Goal: Task Accomplishment & Management: Manage account settings

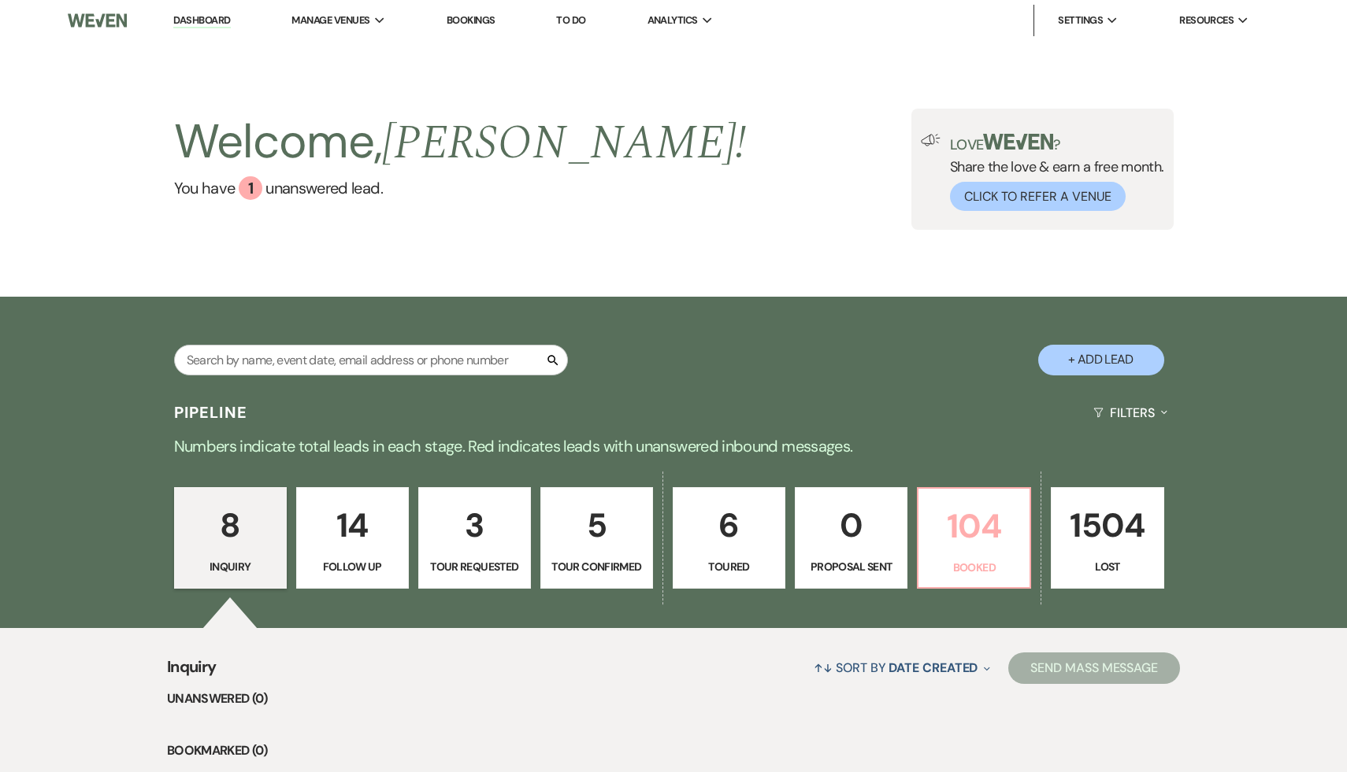
click at [971, 525] on p "104" at bounding box center [974, 526] width 92 height 53
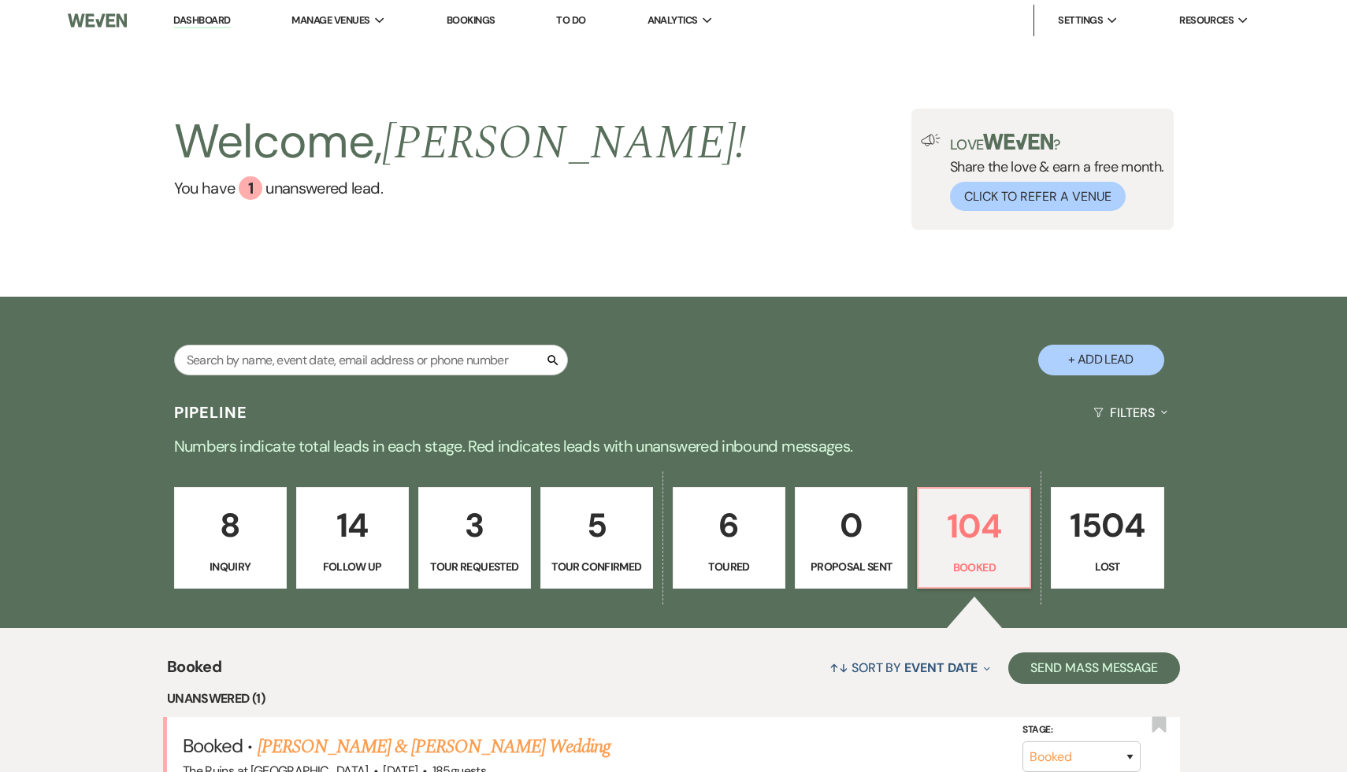
click at [217, 530] on p "8" at bounding box center [230, 525] width 92 height 53
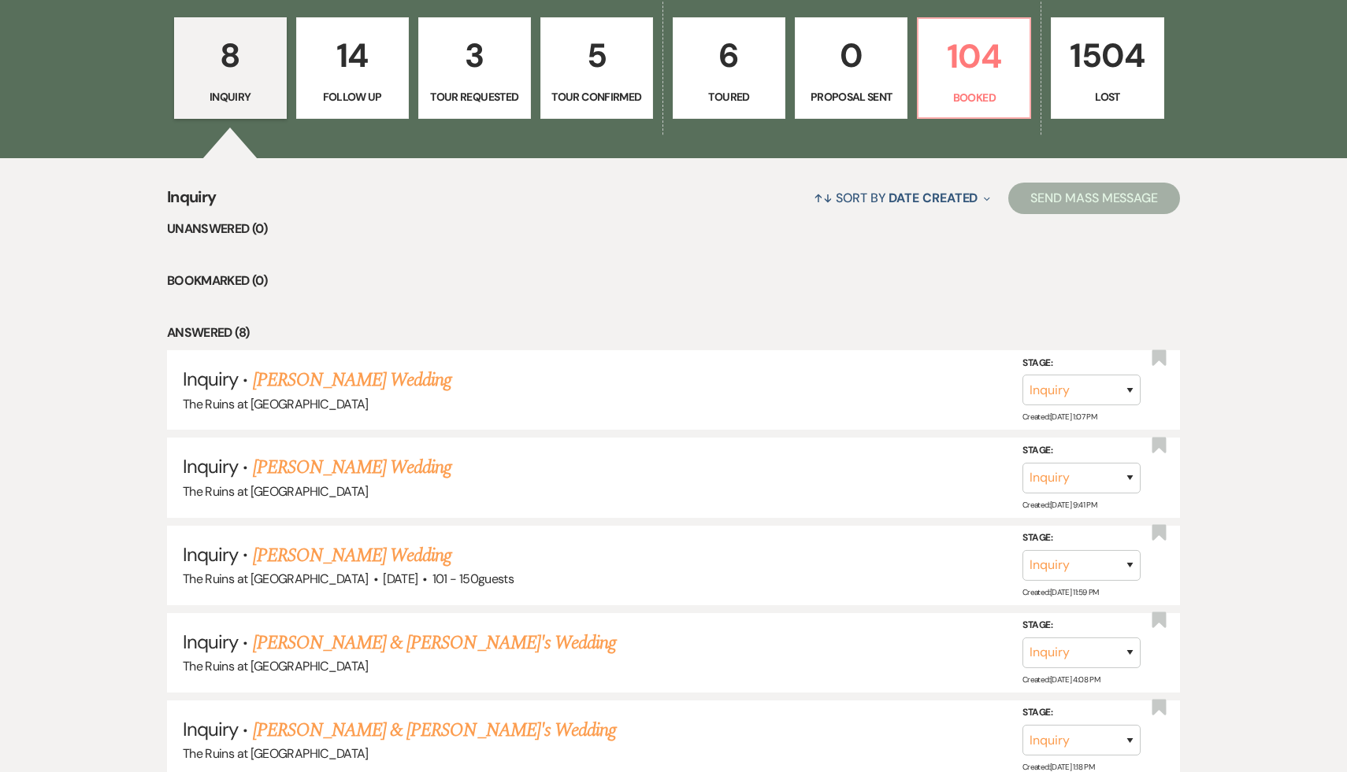
scroll to position [481, 0]
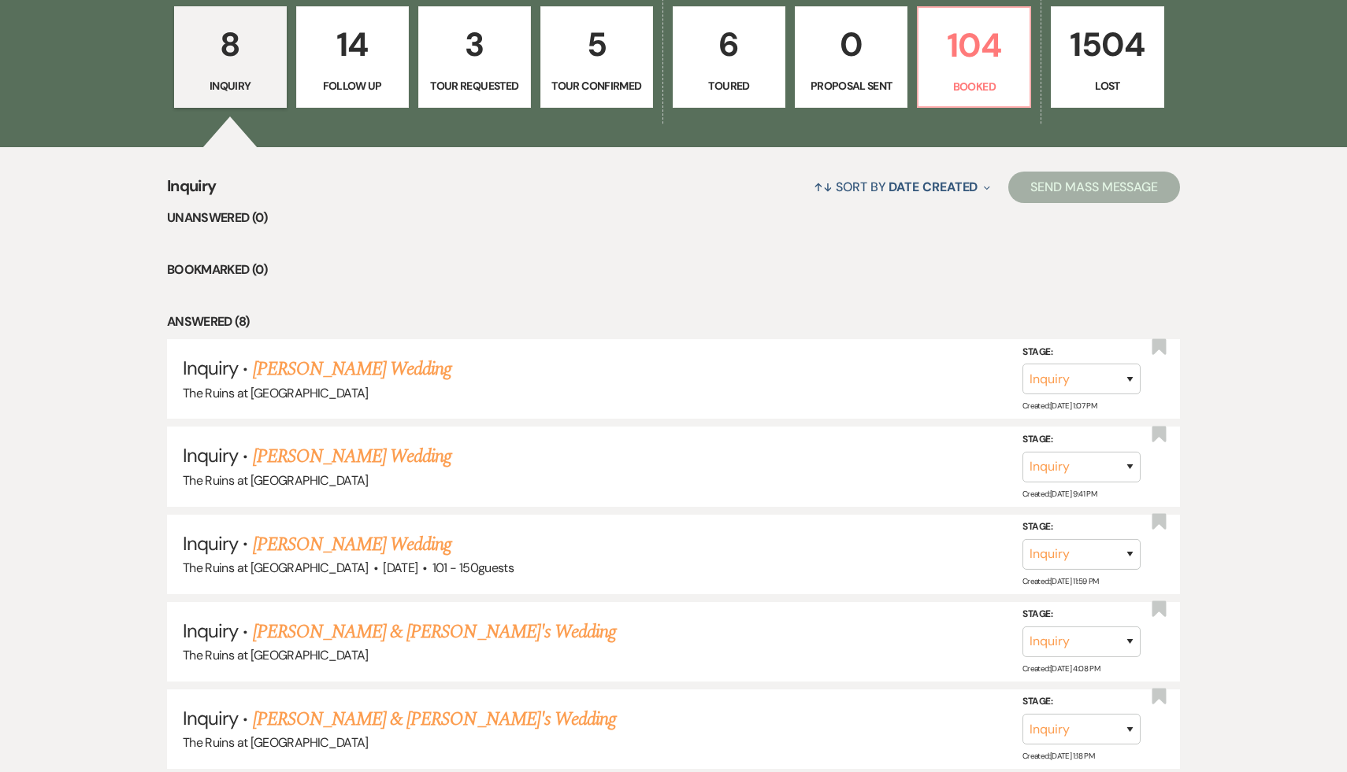
click at [232, 46] on p "8" at bounding box center [230, 44] width 92 height 53
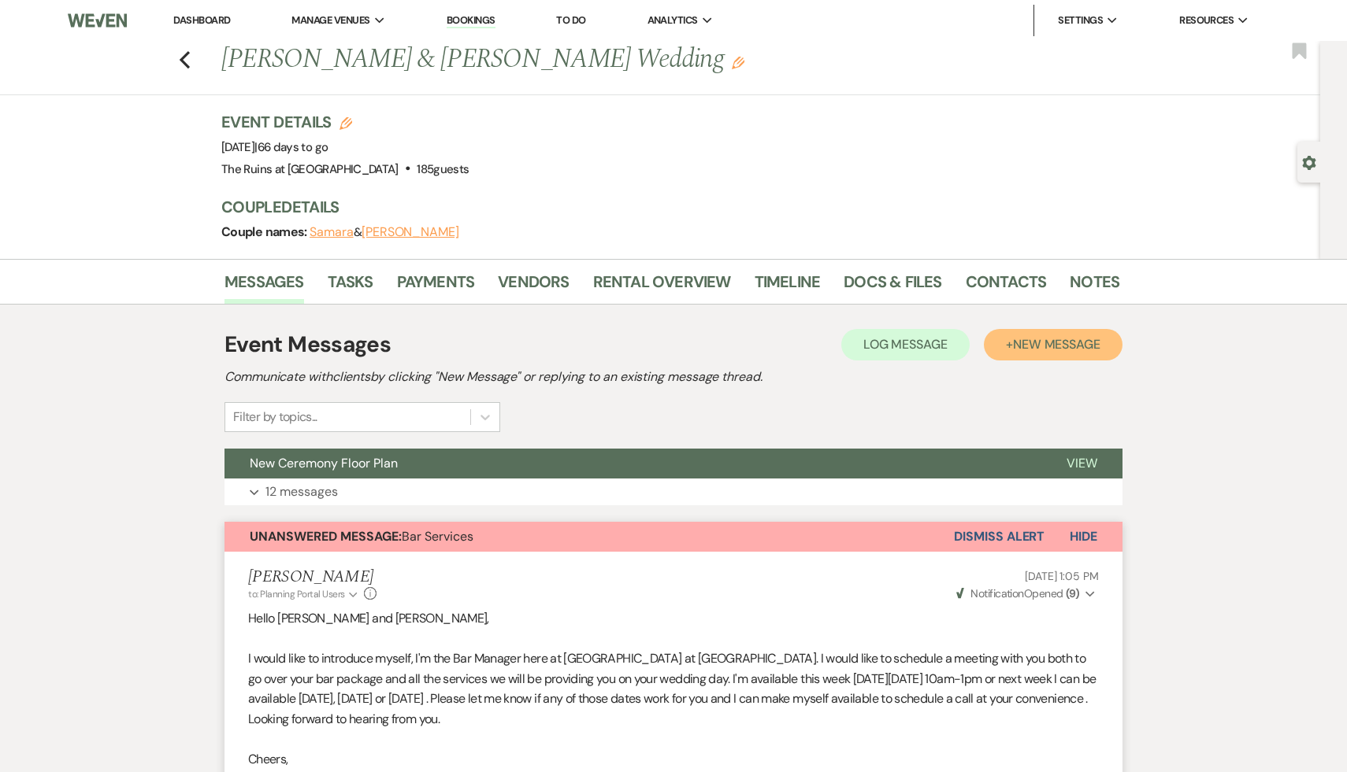
click at [1050, 342] on span "New Message" at bounding box center [1056, 344] width 87 height 17
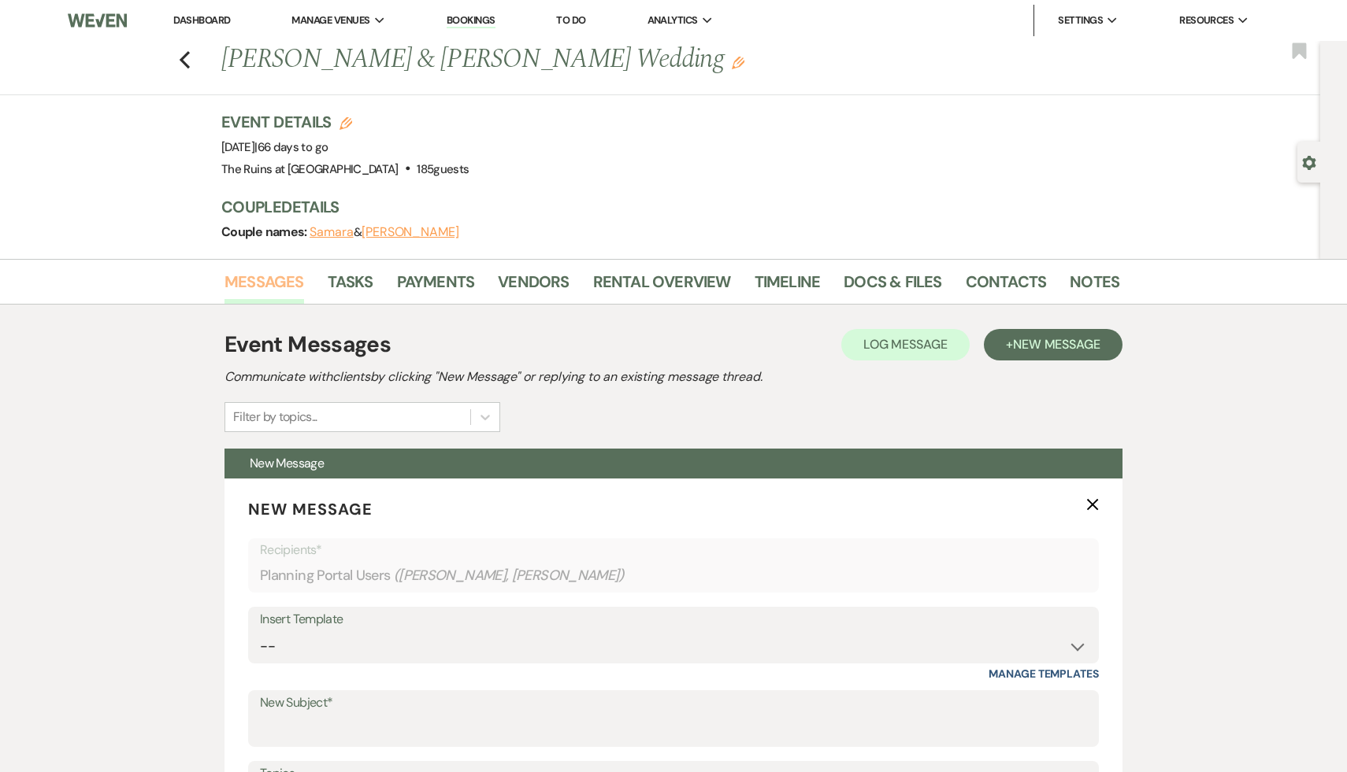
click at [264, 272] on link "Messages" at bounding box center [264, 286] width 80 height 35
click at [202, 22] on link "Dashboard" at bounding box center [201, 19] width 57 height 13
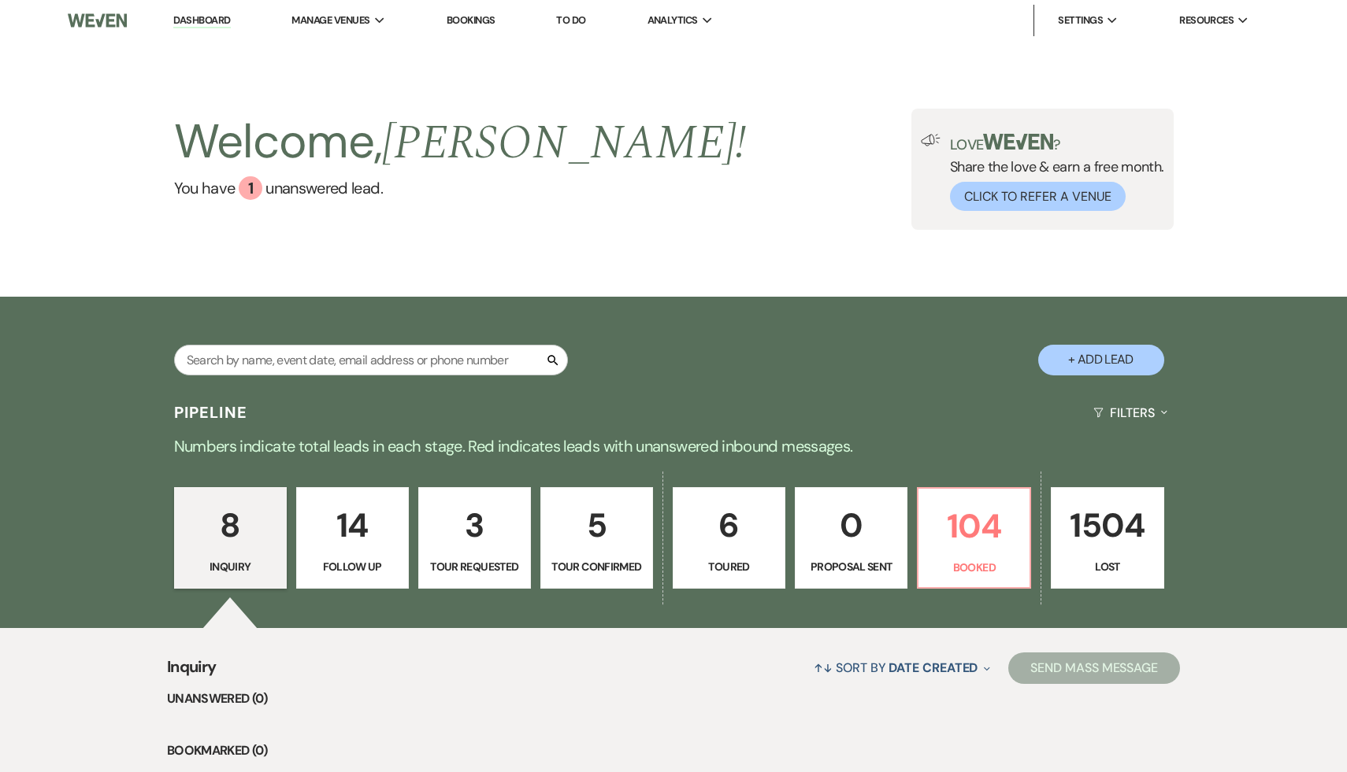
click at [228, 523] on p "8" at bounding box center [230, 525] width 92 height 53
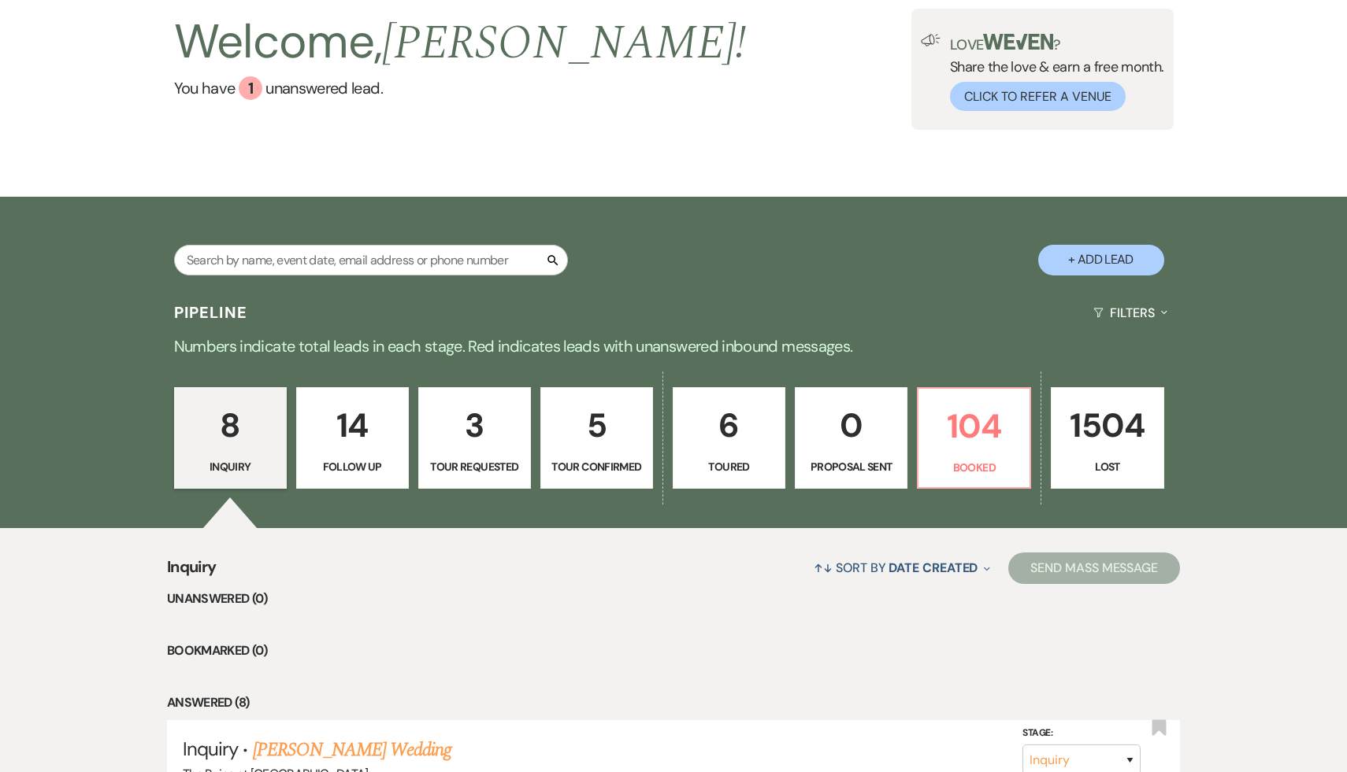
scroll to position [85, 0]
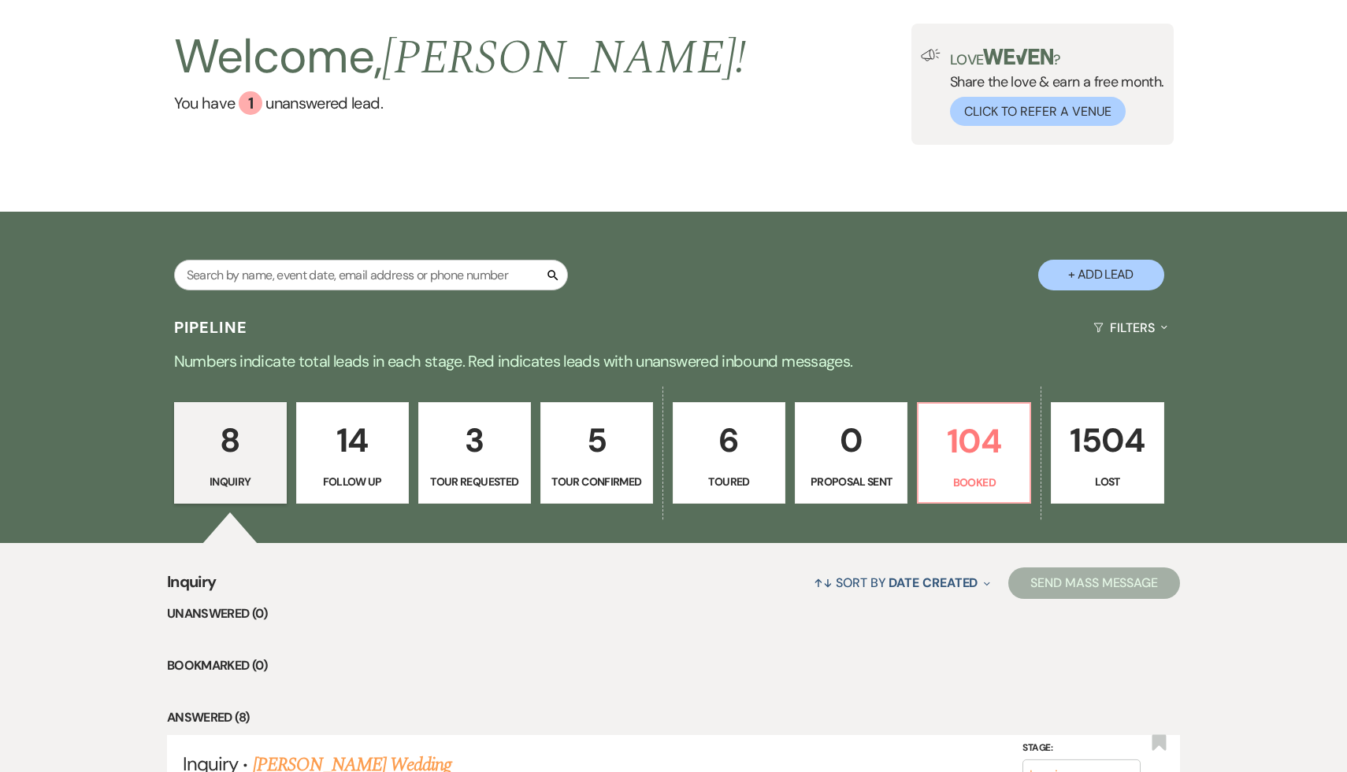
click at [1115, 276] on button "+ Add Lead" at bounding box center [1101, 275] width 126 height 31
select select "534"
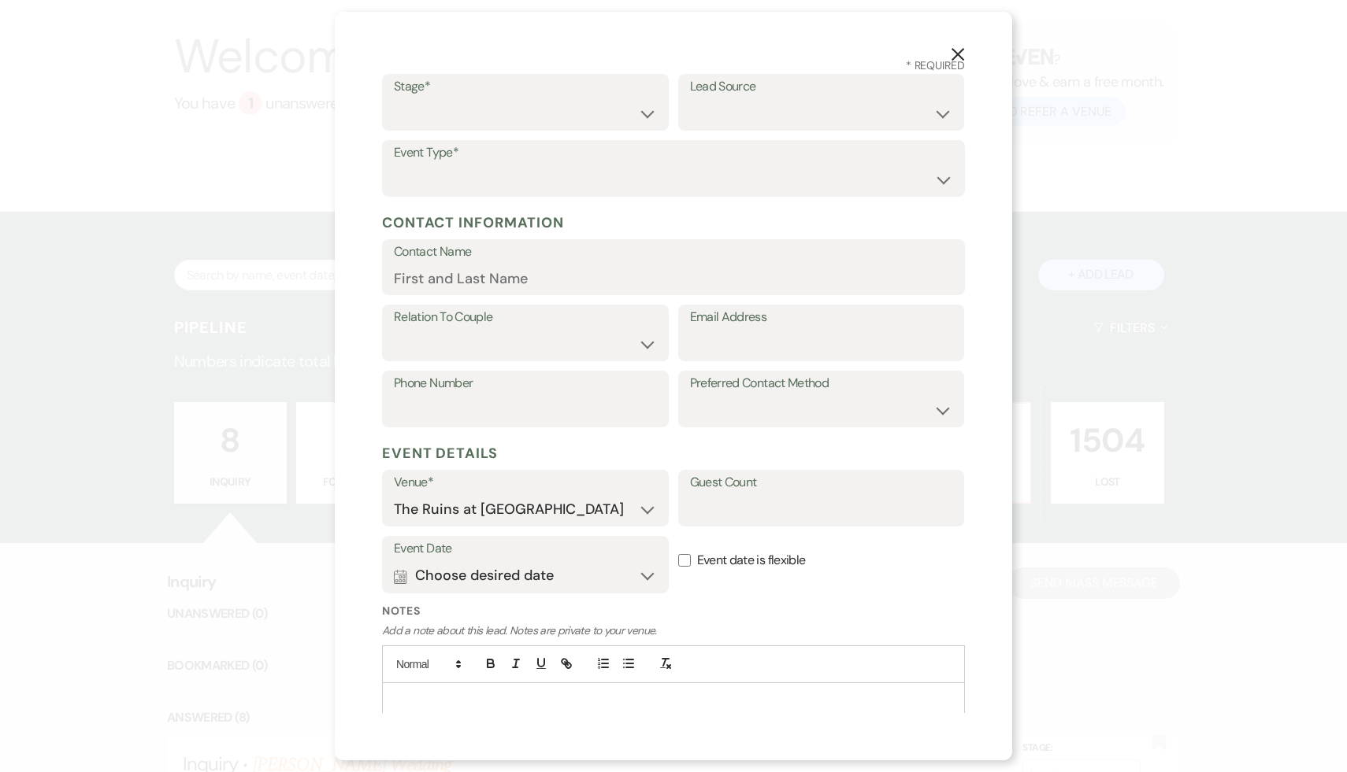
scroll to position [65, 0]
click at [565, 691] on p at bounding box center [674, 699] width 558 height 17
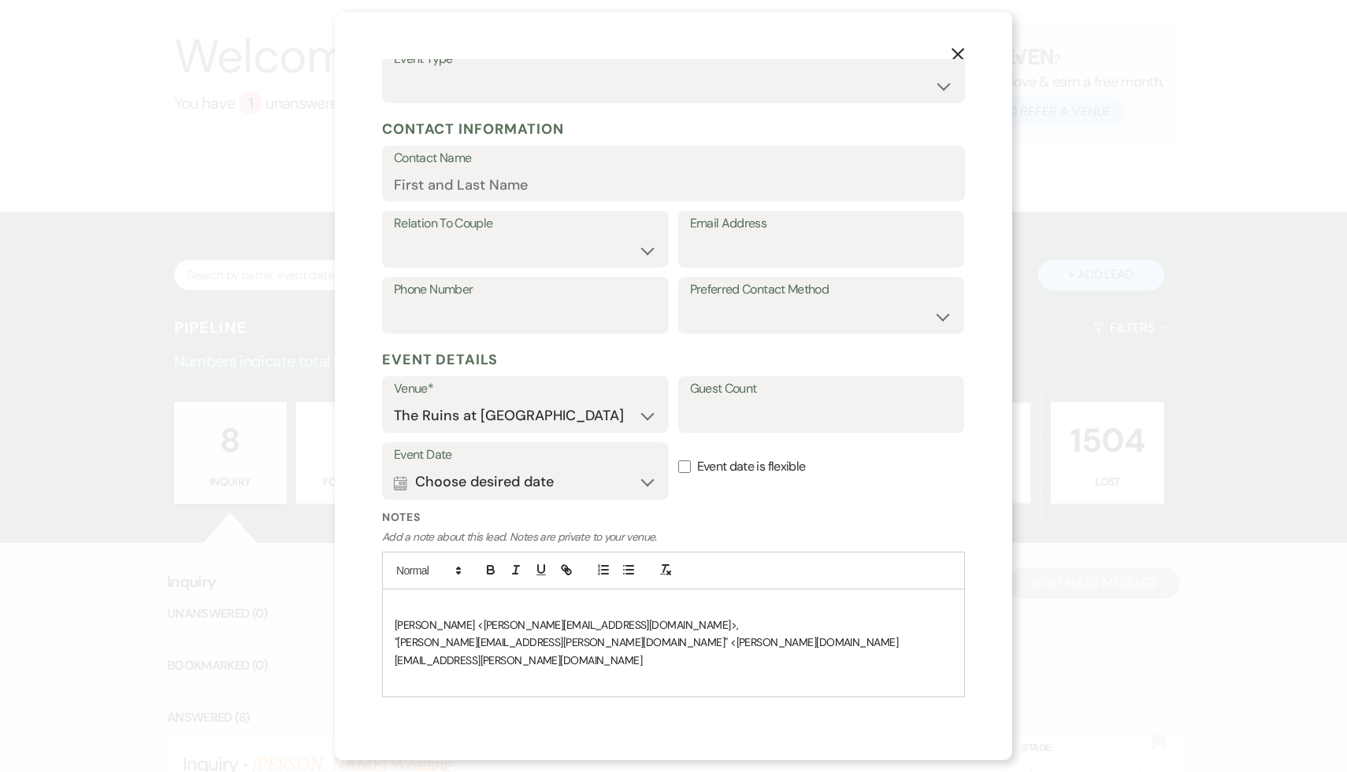
scroll to position [171, 0]
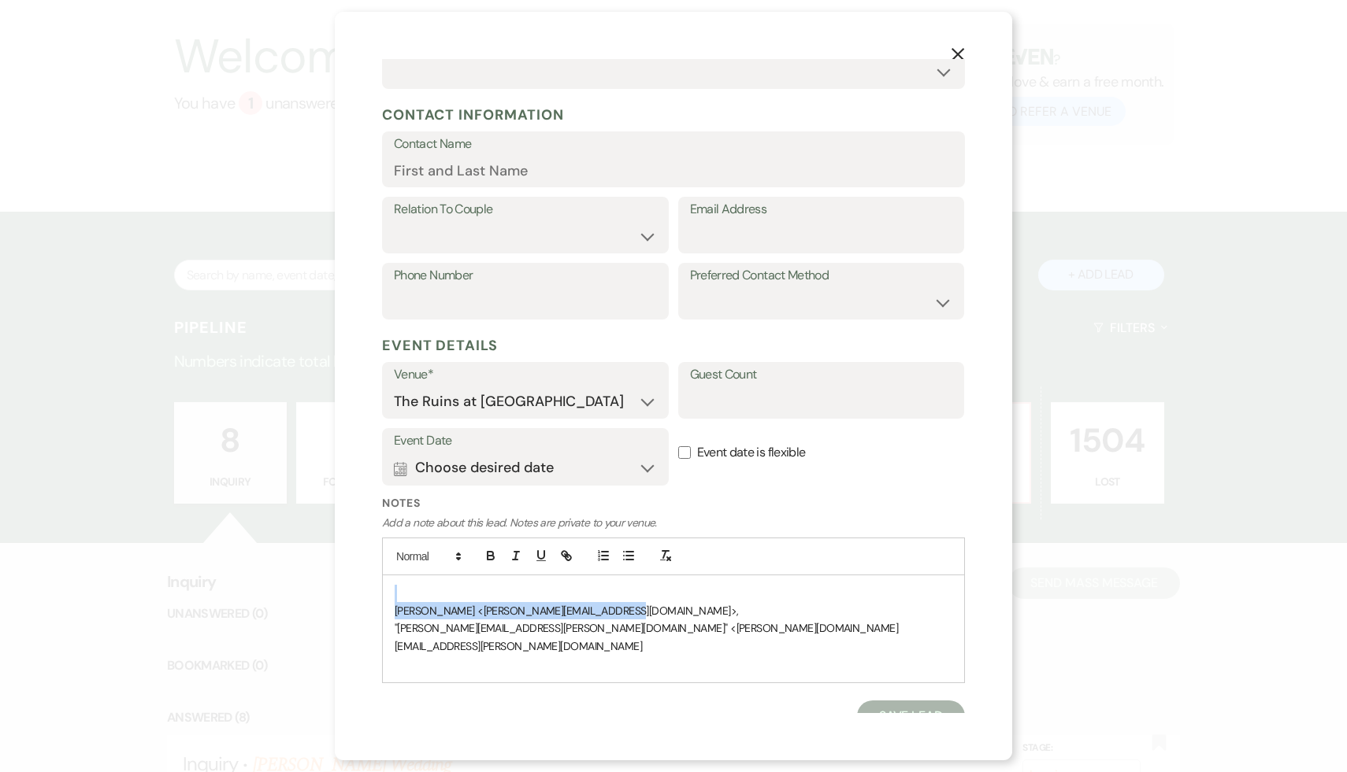
drag, startPoint x: 627, startPoint y: 609, endPoint x: 354, endPoint y: 592, distance: 273.0
click at [354, 592] on div "X Add Lead Enter details below to add a lead to your pipeline. * Required Stage…" at bounding box center [673, 386] width 677 height 749
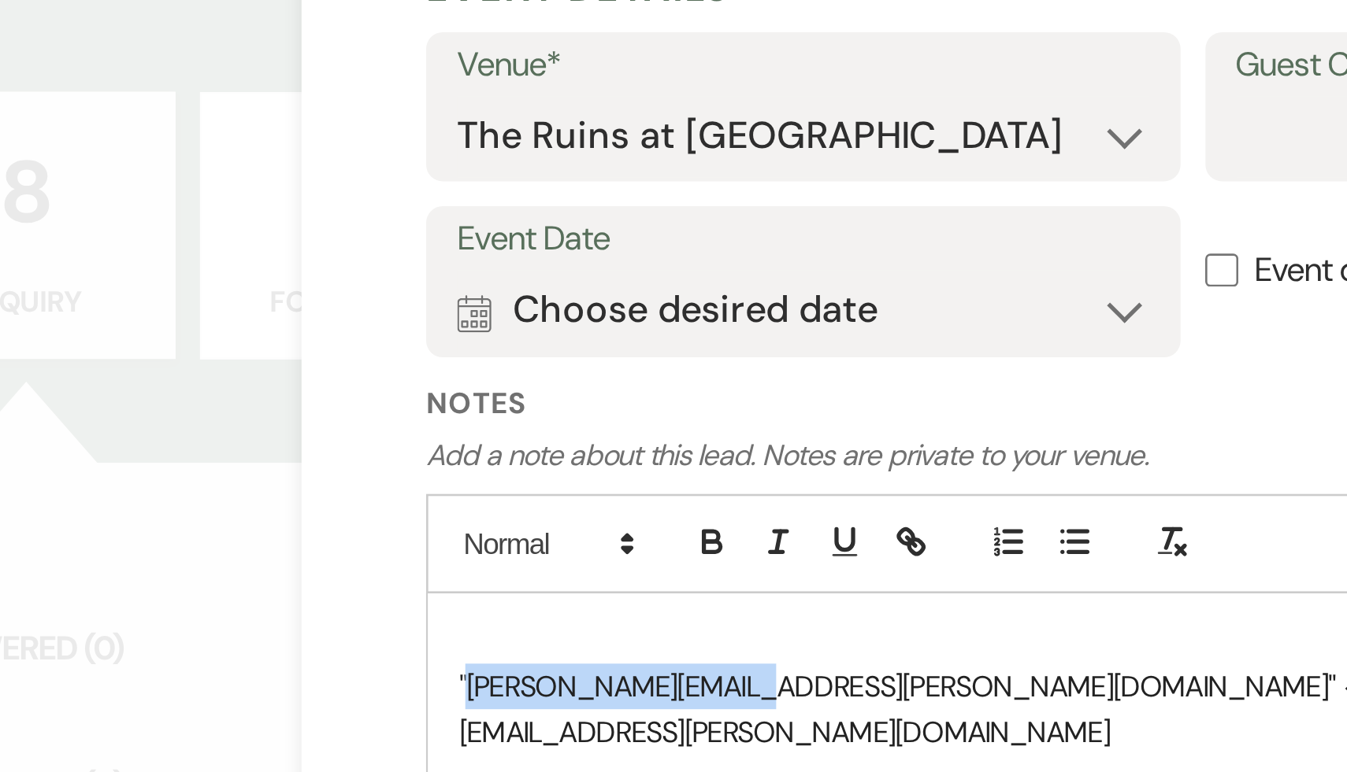
drag, startPoint x: 495, startPoint y: 628, endPoint x: 397, endPoint y: 628, distance: 98.4
click at [397, 628] on span ""craig.wojtala@ui.com" <craig.wojtala@ui.com" at bounding box center [646, 636] width 503 height 31
copy span "craig.wojtala@ui.com"
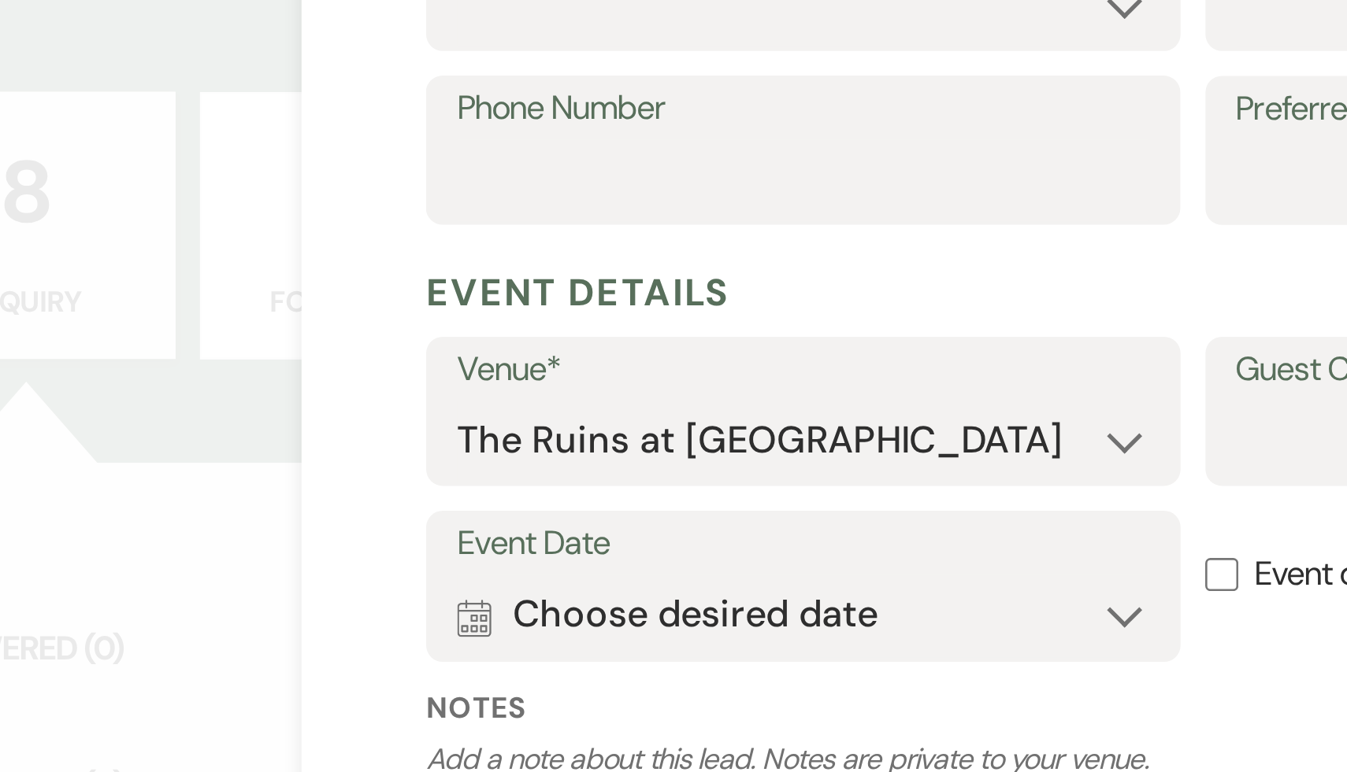
scroll to position [0, 0]
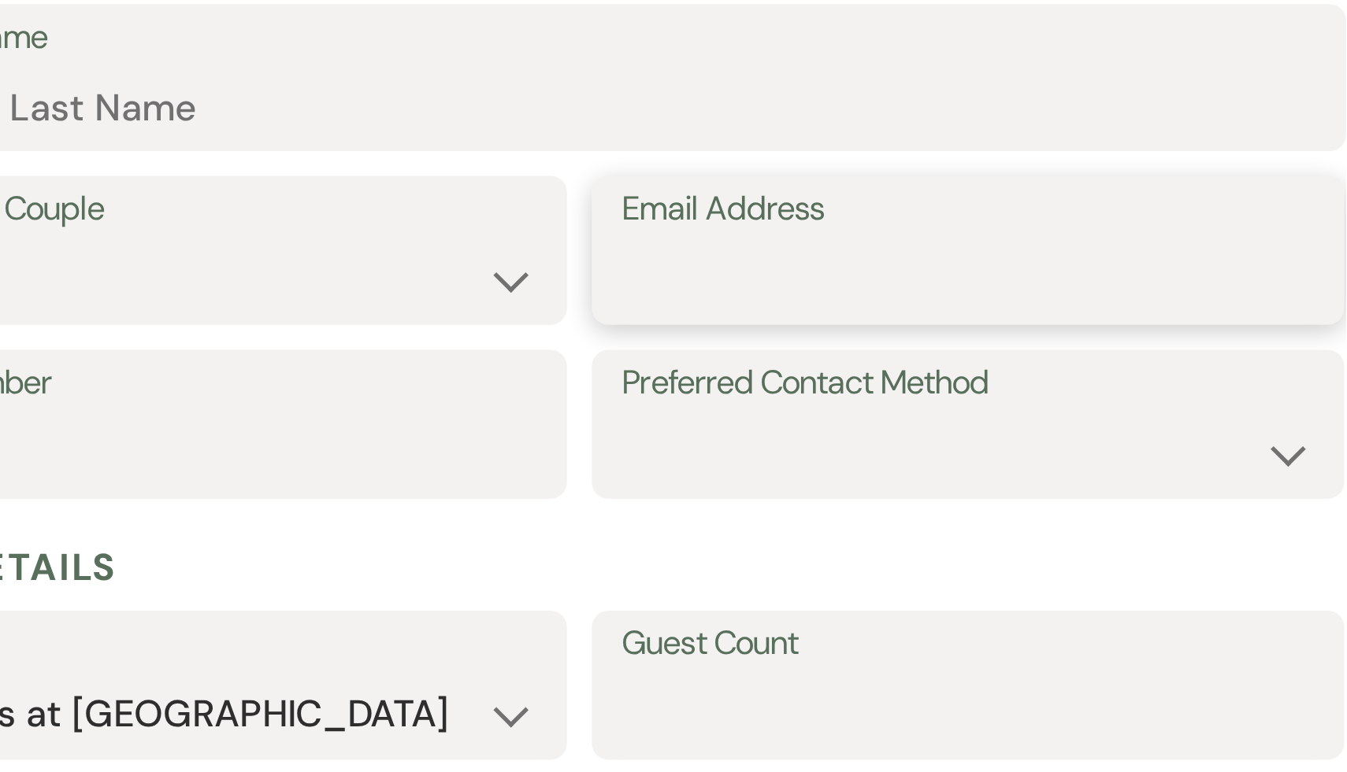
click at [734, 414] on input "Email Address" at bounding box center [821, 407] width 263 height 31
paste input "craig.wojtala@ui.com"
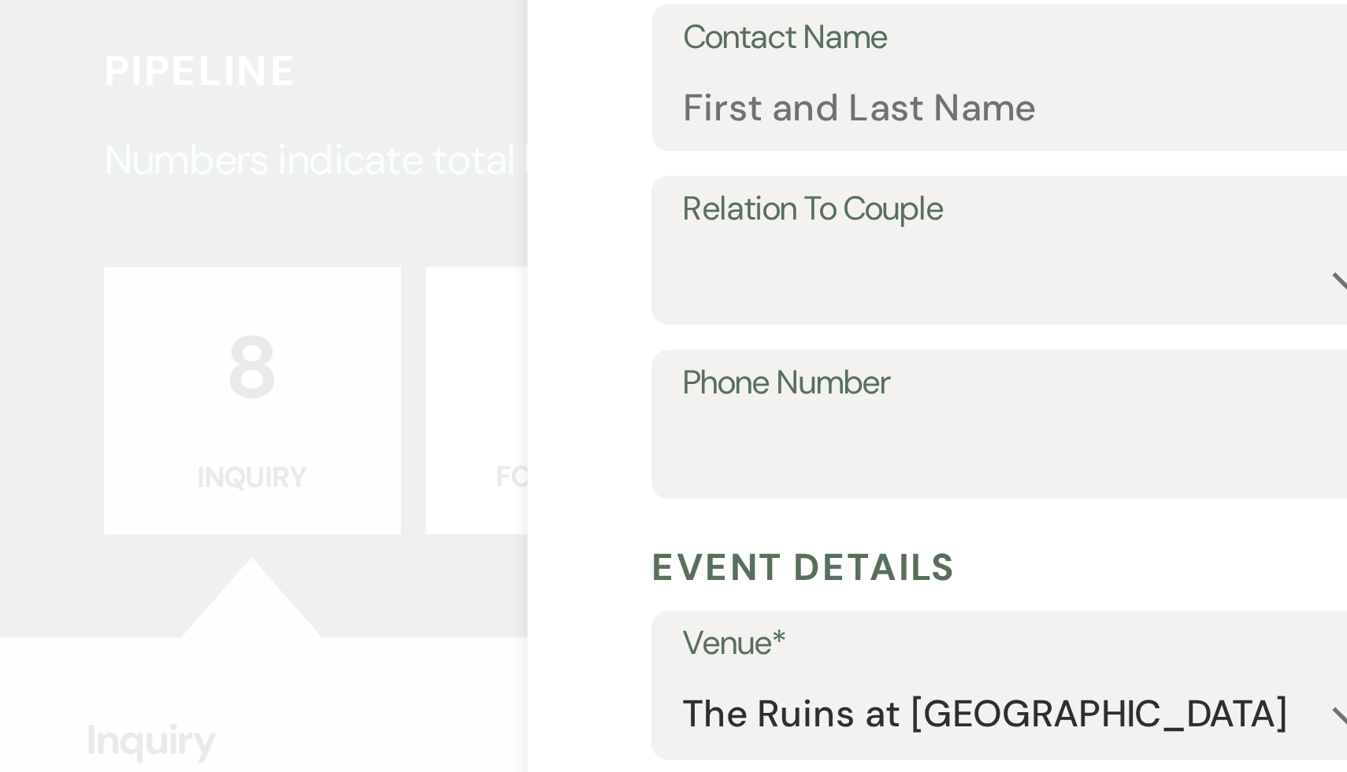
type input "craig.wojtala@ui.com"
click at [420, 347] on input "Contact Name" at bounding box center [673, 341] width 559 height 31
paste input "craig.wojtala@ui.com"
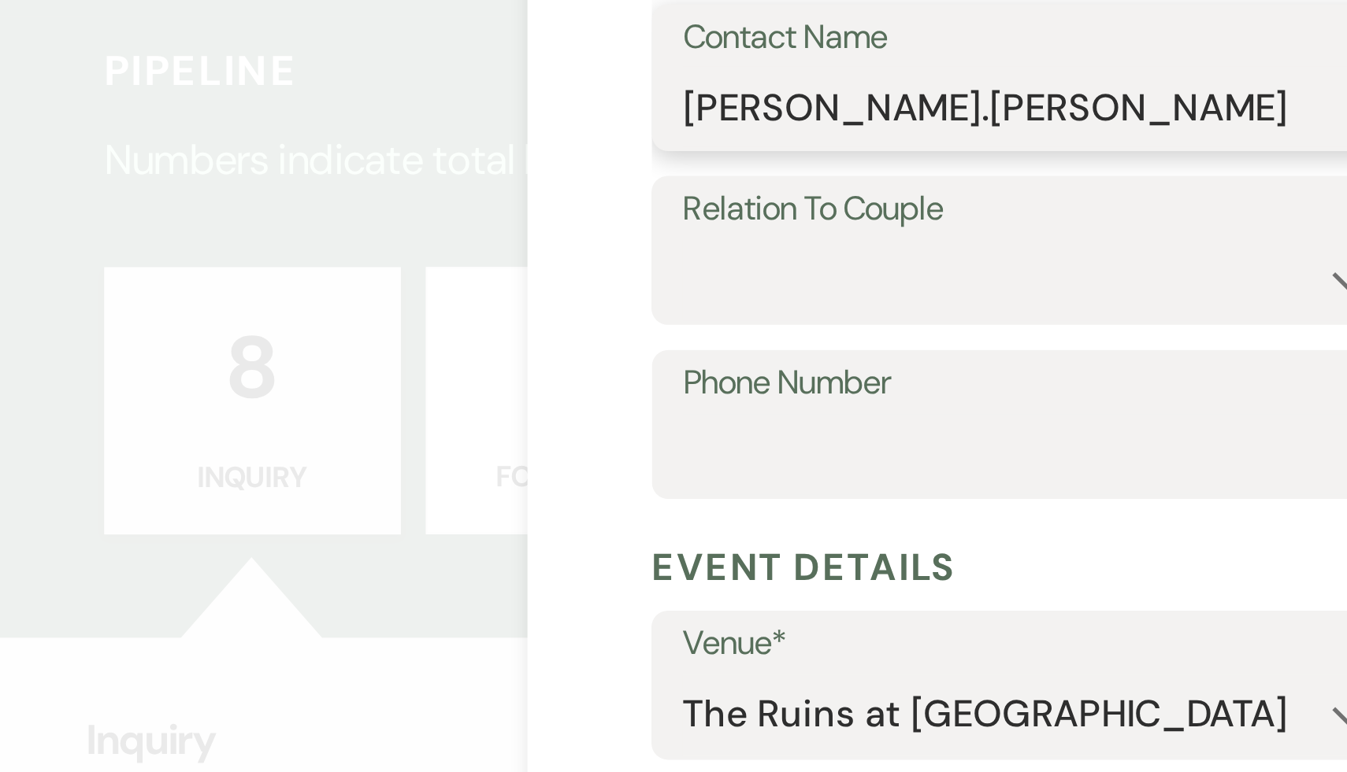
click at [441, 341] on input "craig.wojtala" at bounding box center [673, 341] width 559 height 31
click at [430, 342] on input "craig.Wojtala" at bounding box center [673, 341] width 559 height 31
click at [400, 343] on input "craig Wojtala" at bounding box center [673, 341] width 559 height 31
type input "Craig Wojtala"
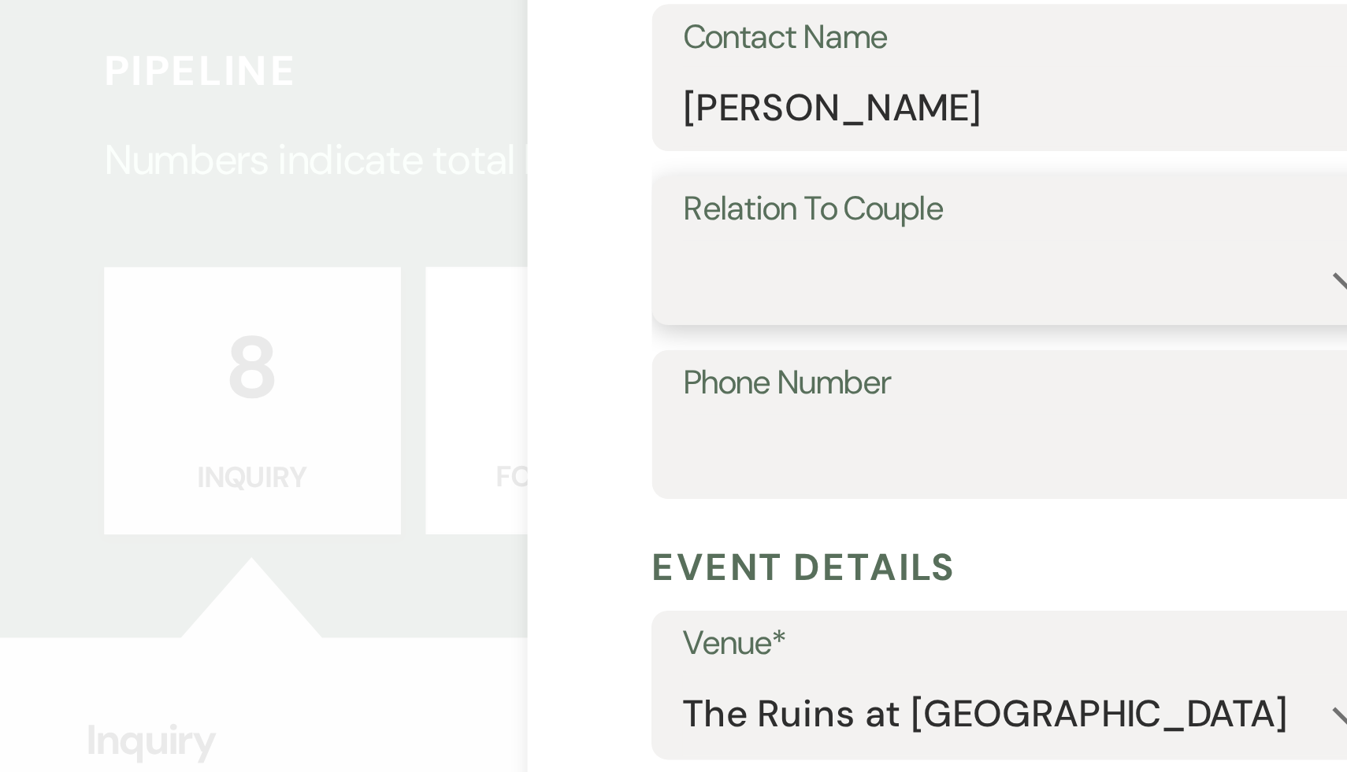
click at [430, 400] on select "Couple Planner Parent of Couple Family Member Friend Other" at bounding box center [525, 407] width 263 height 31
select select "1"
click at [394, 392] on select "Couple Planner Parent of Couple Family Member Friend Other" at bounding box center [525, 407] width 263 height 31
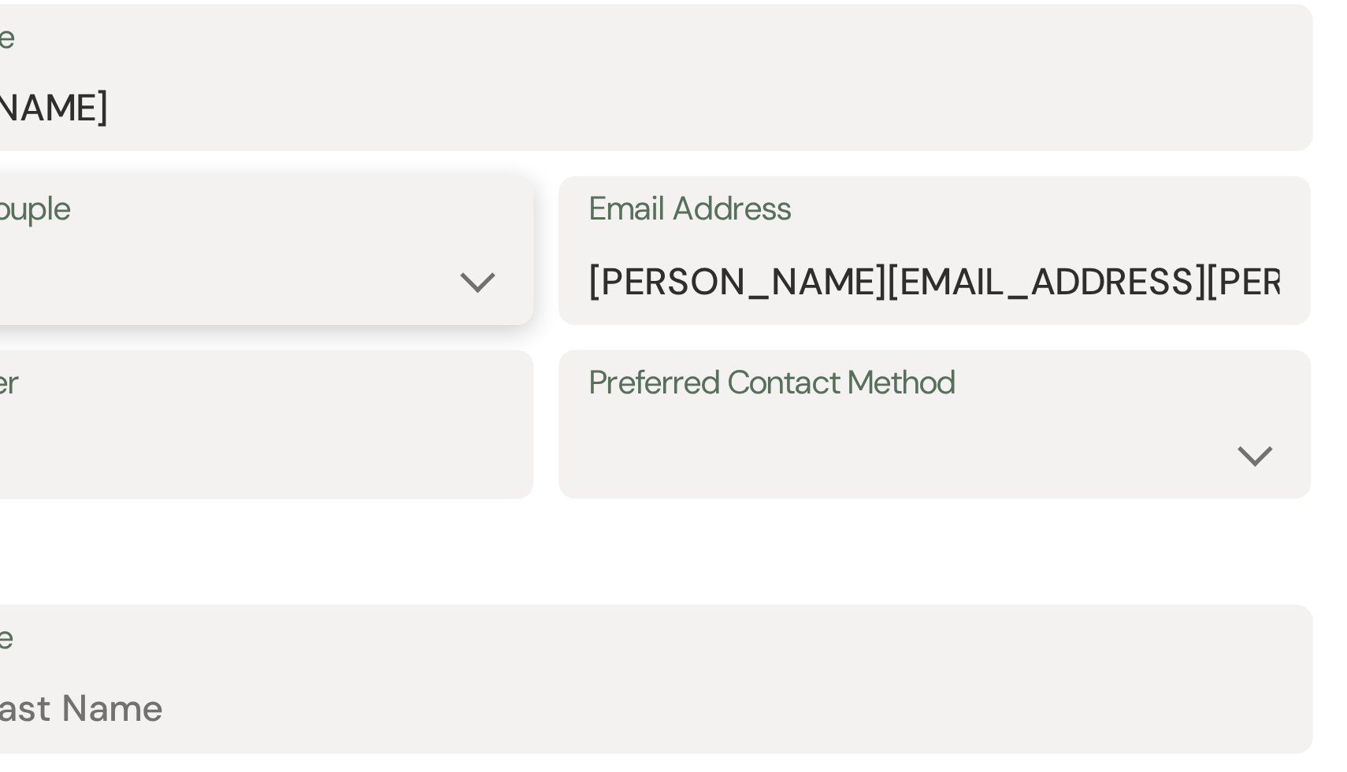
scroll to position [85, 0]
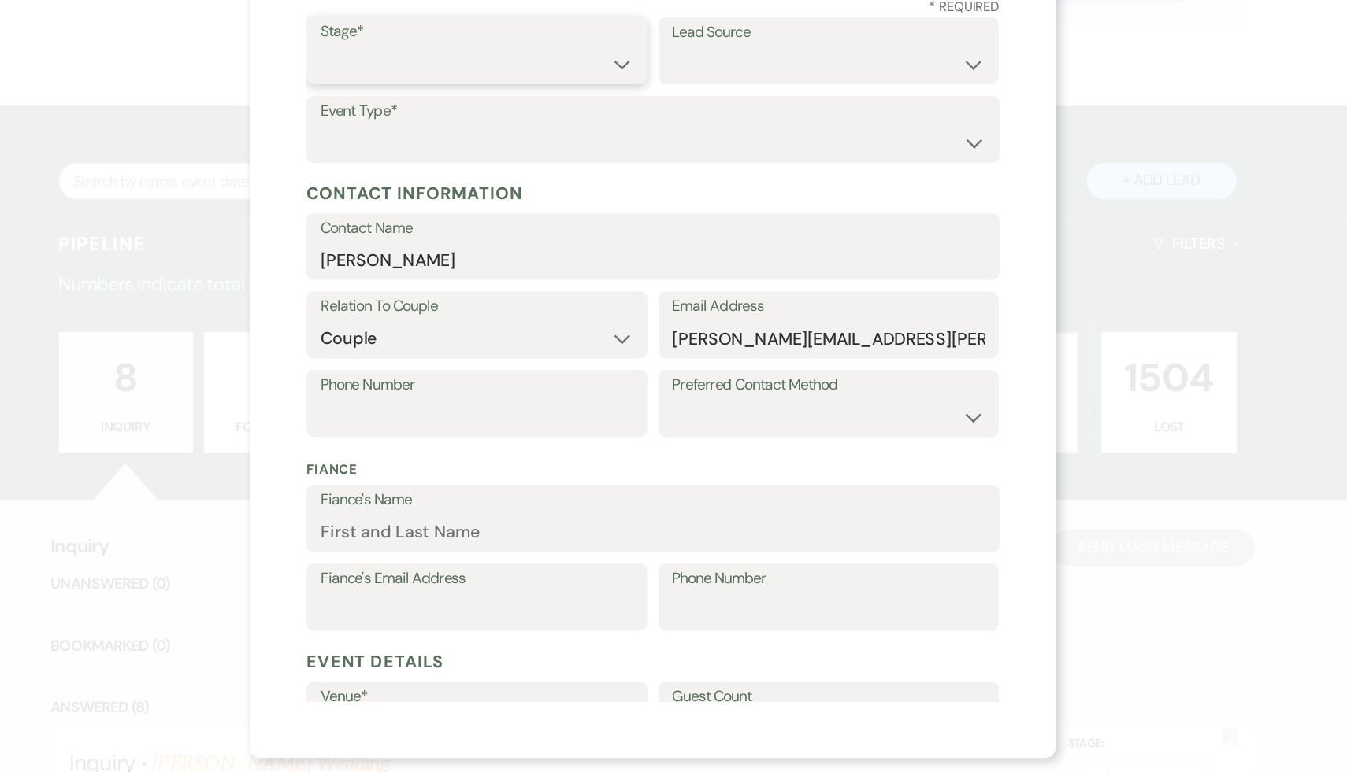
click at [648, 180] on select "Inquiry Follow Up Tour Requested Tour Confirmed Toured Proposal Sent Booked Lost" at bounding box center [525, 176] width 263 height 31
select select "1"
click at [394, 161] on select "Inquiry Follow Up Tour Requested Tour Confirmed Toured Proposal Sent Booked Lost" at bounding box center [525, 176] width 263 height 31
click at [944, 174] on select "Weven Venue Website Instagram Facebook Pinterest Google The Knot Wedding Wire H…" at bounding box center [821, 176] width 263 height 31
select select "6"
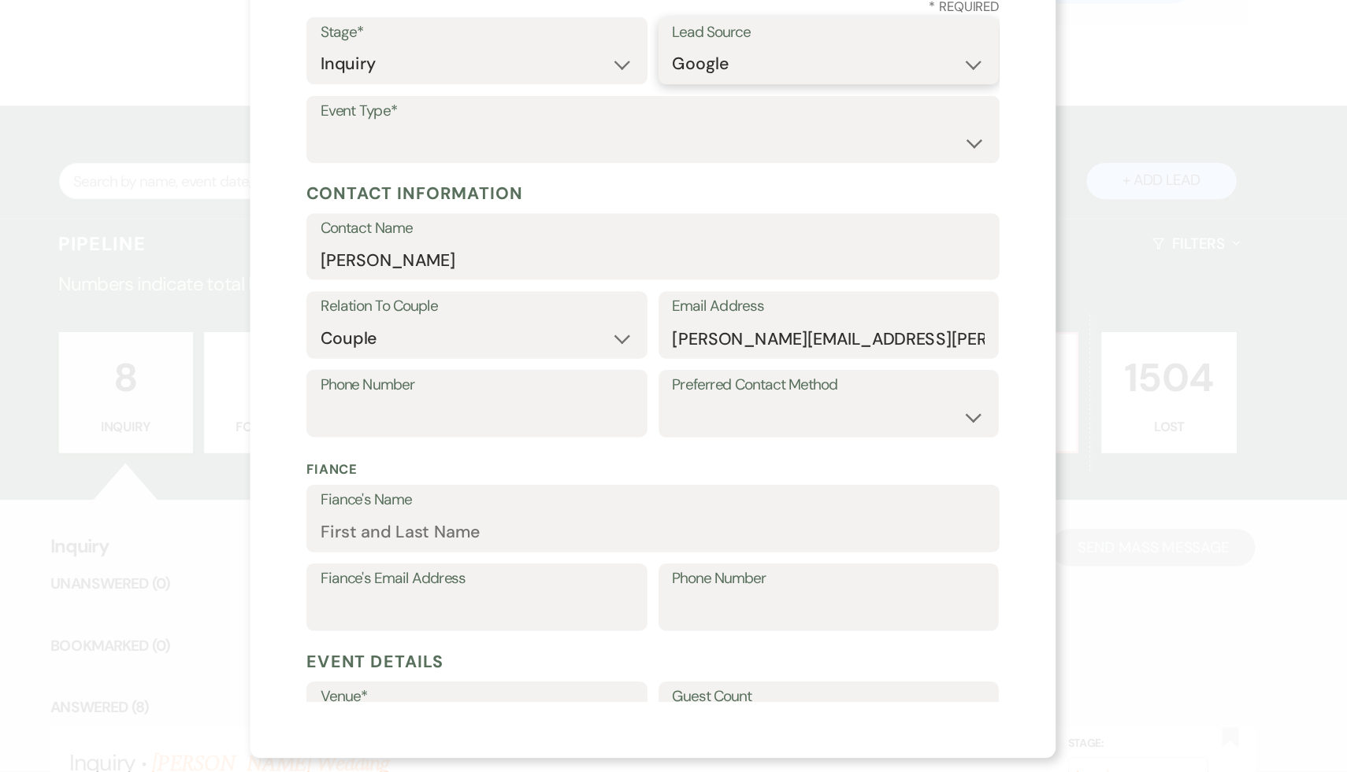
click at [690, 161] on select "Weven Venue Website Instagram Facebook Pinterest Google The Knot Wedding Wire H…" at bounding box center [821, 176] width 263 height 31
click at [943, 240] on select "Wedding Anniversary Party Baby Shower Bachelorette / Bachelor Party Birthday Pa…" at bounding box center [673, 243] width 559 height 31
select select "1"
click at [394, 228] on select "Wedding Anniversary Party Baby Shower Bachelorette / Bachelor Party Birthday Pa…" at bounding box center [673, 243] width 559 height 31
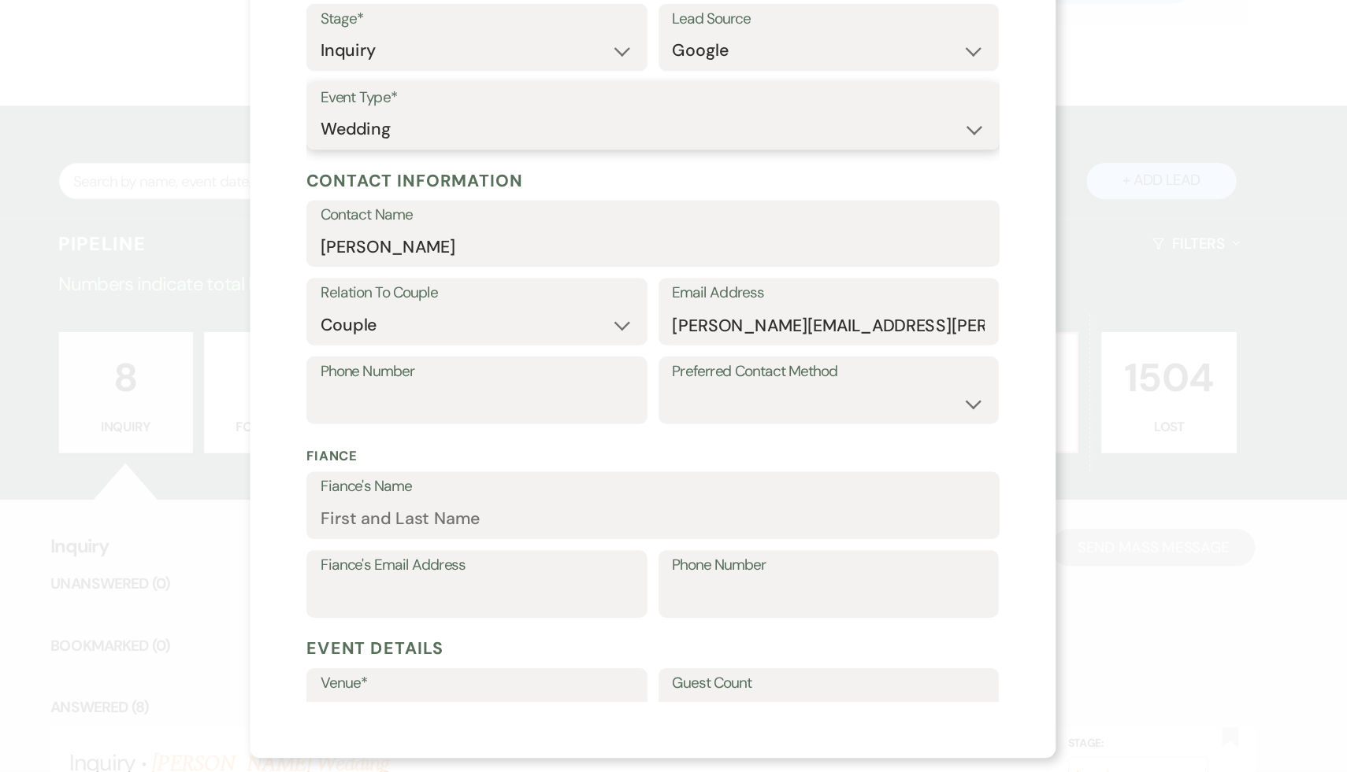
scroll to position [14, 0]
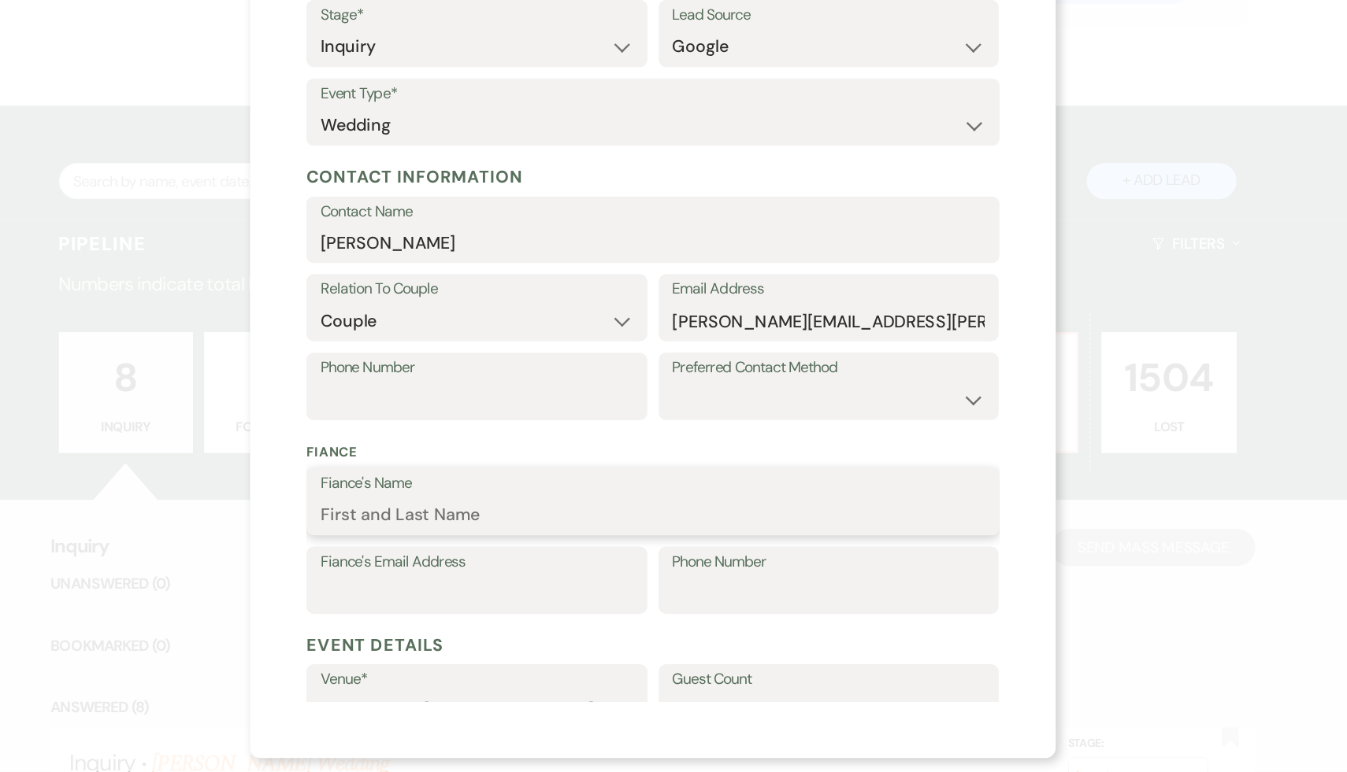
click at [558, 550] on input "Fiance's Name" at bounding box center [673, 556] width 559 height 31
paste input "tugbarona1@gmail.com"
type input "tugbarona1@gmail.com"
click at [774, 627] on input "Phone Number" at bounding box center [821, 622] width 263 height 31
paste input "tugbarona1@gmail.com"
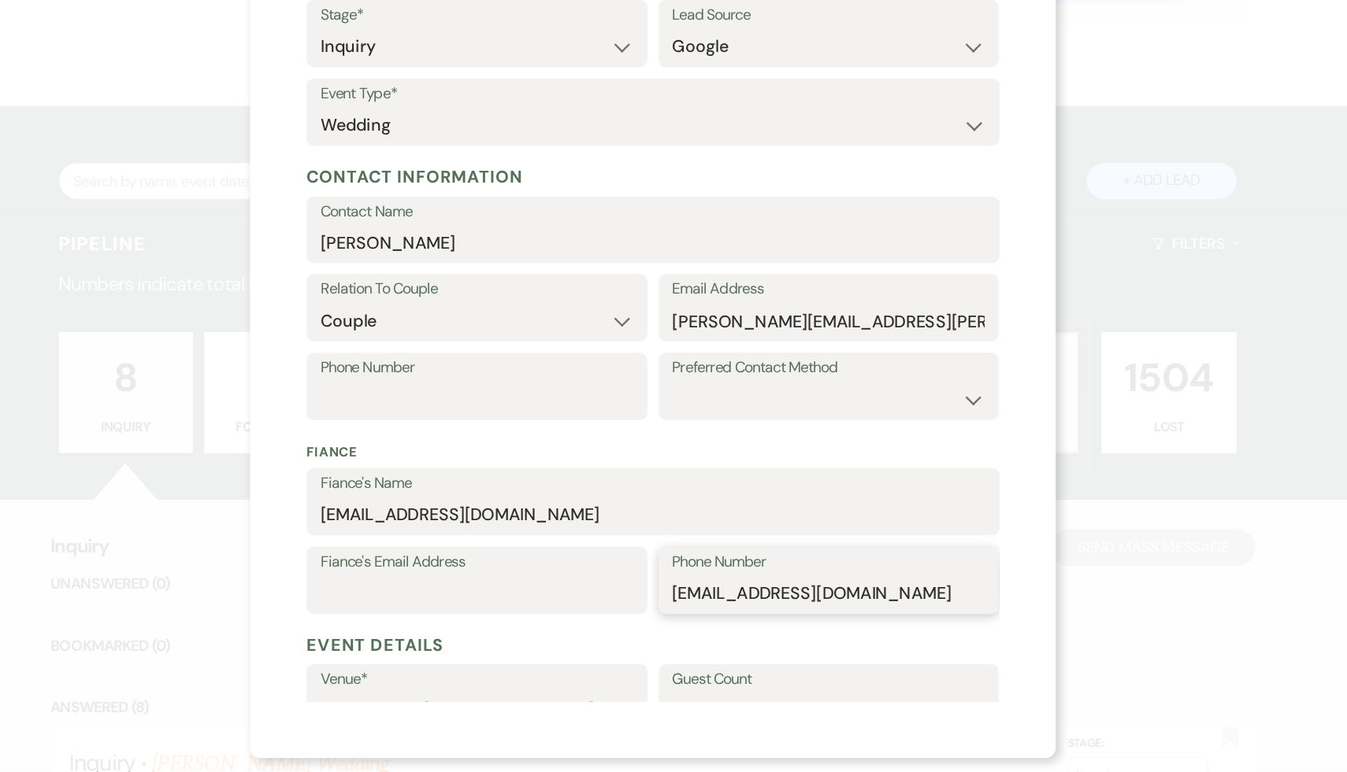
type input "tugbarona1@gmail.com"
click at [435, 556] on input "tugbarona1@gmail.com" at bounding box center [673, 556] width 559 height 31
click at [398, 556] on input "tugba rona1@gmail.com" at bounding box center [673, 556] width 559 height 31
click at [444, 558] on input "Tugba rona1@gmail.com" at bounding box center [673, 556] width 559 height 31
click at [561, 552] on input "Tugba Rona1@gmail.com" at bounding box center [673, 556] width 559 height 31
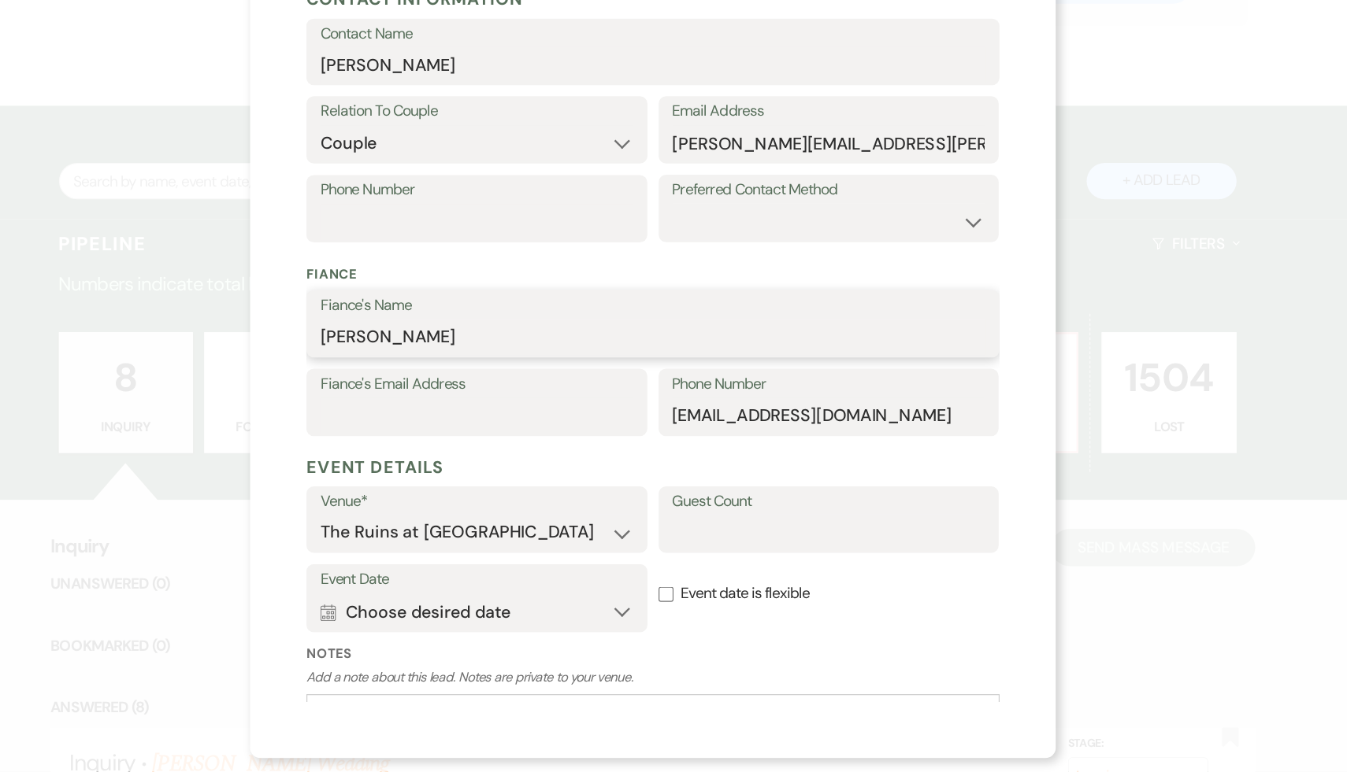
scroll to position [316, 0]
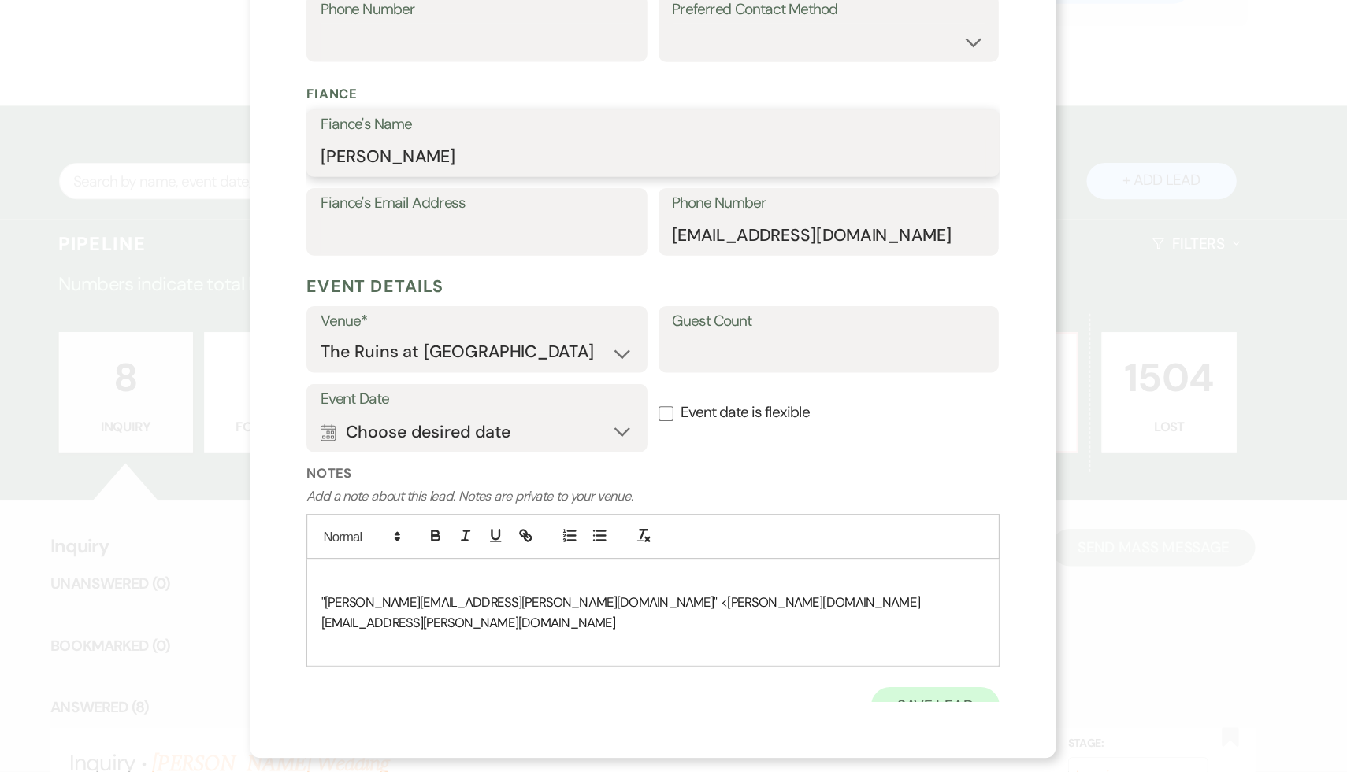
type input "Tugba Rona"
click at [906, 702] on button "Save Lead" at bounding box center [911, 716] width 108 height 31
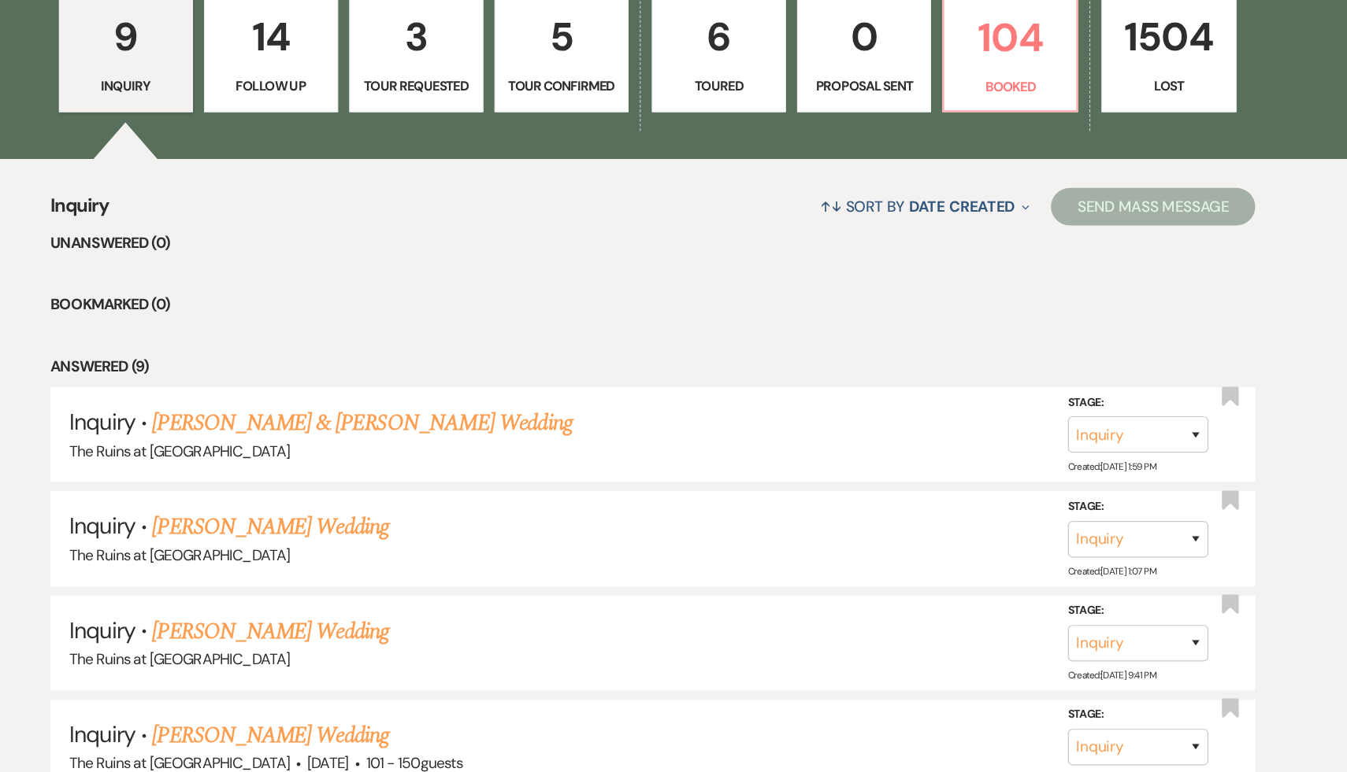
scroll to position [402, 0]
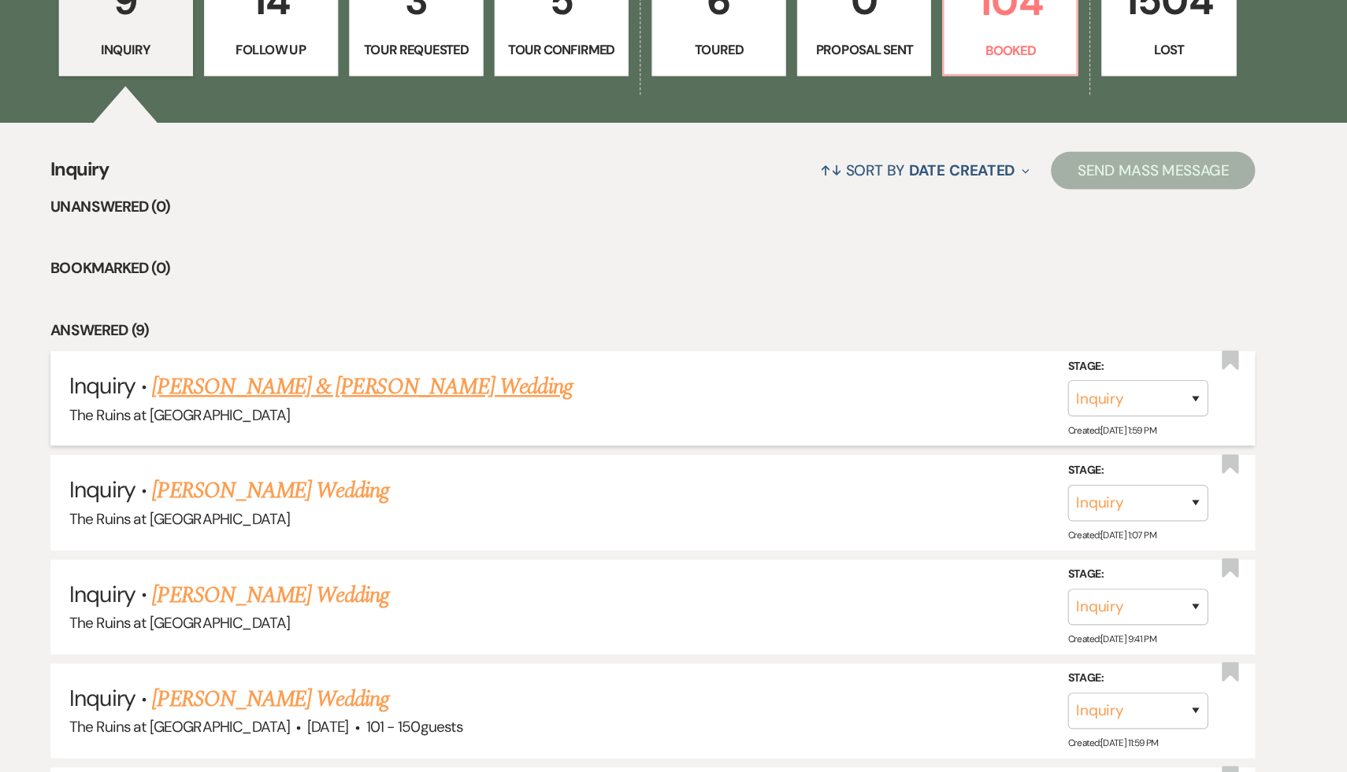
click at [482, 446] on link "Tugba Rona & Craig Wojtala's Wedding" at bounding box center [429, 448] width 353 height 28
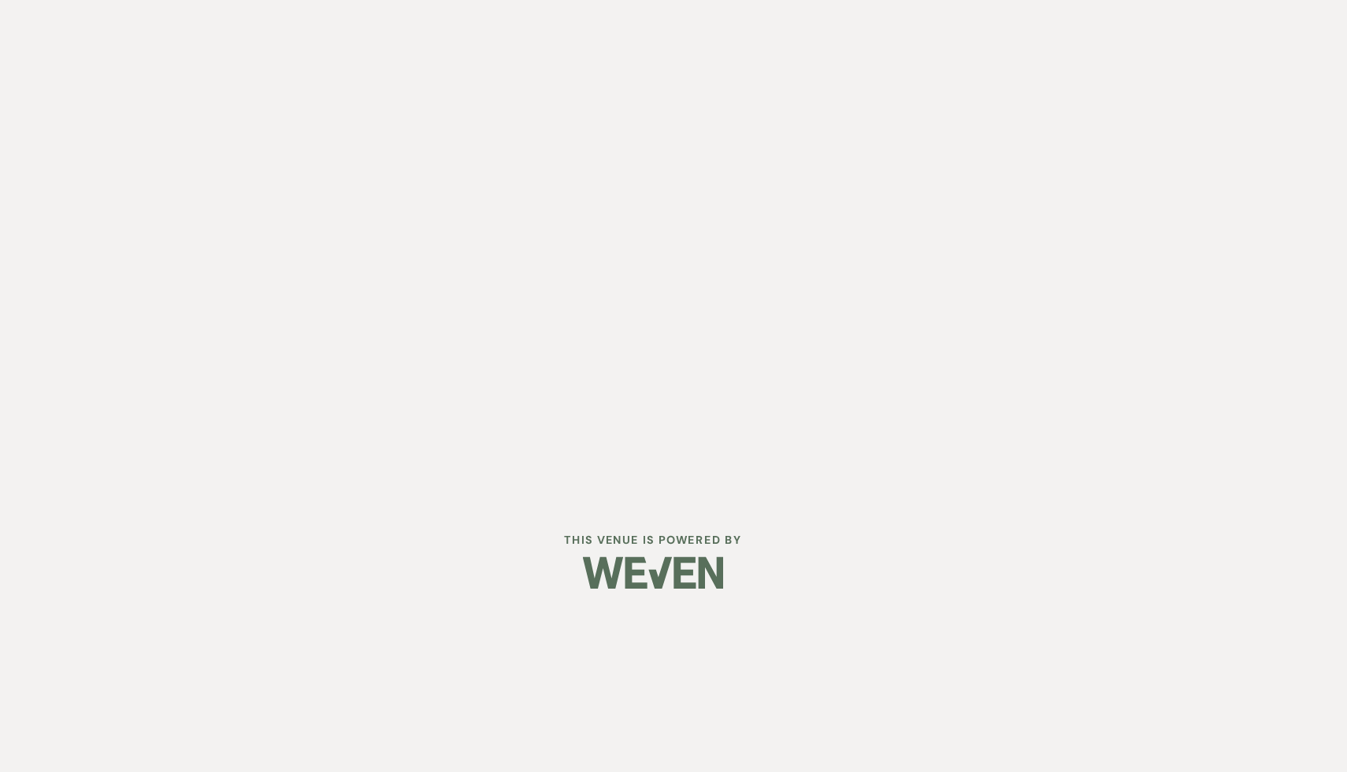
select select "6"
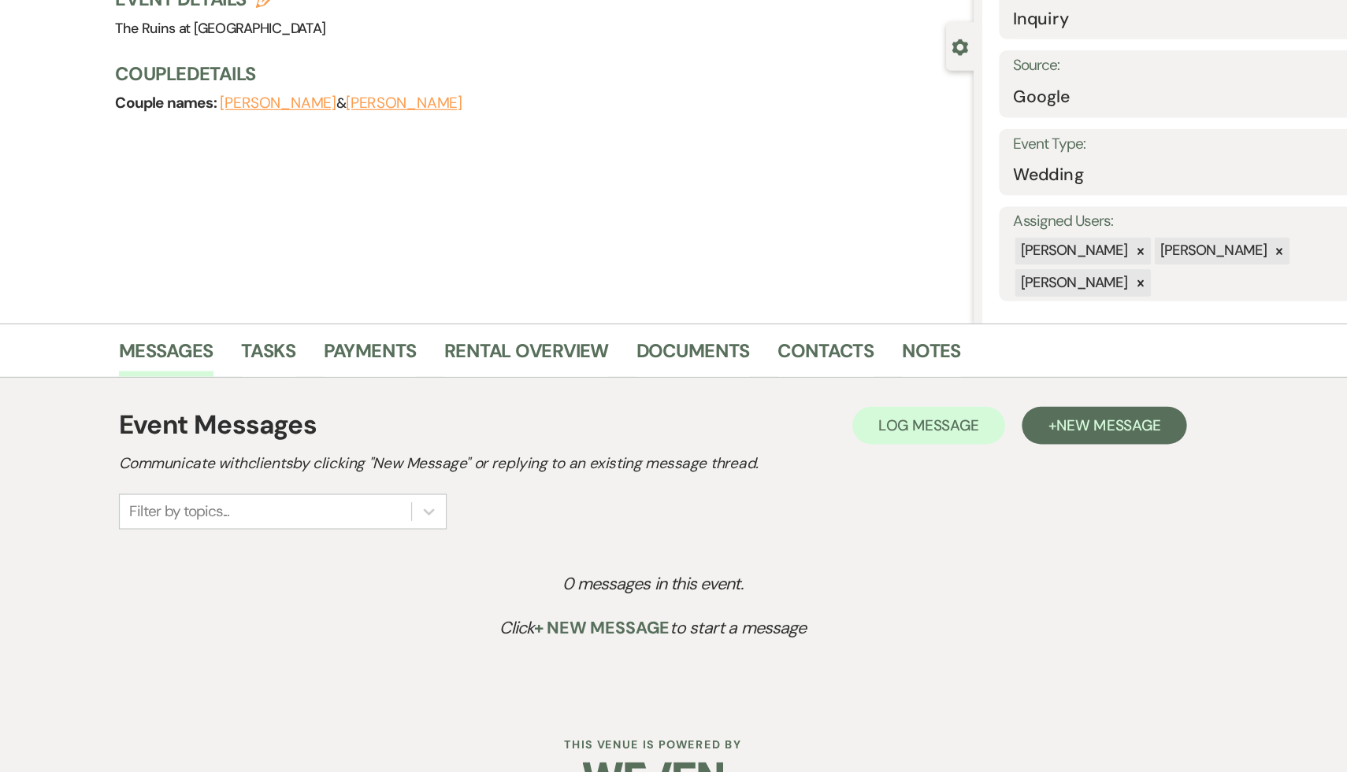
scroll to position [43, 0]
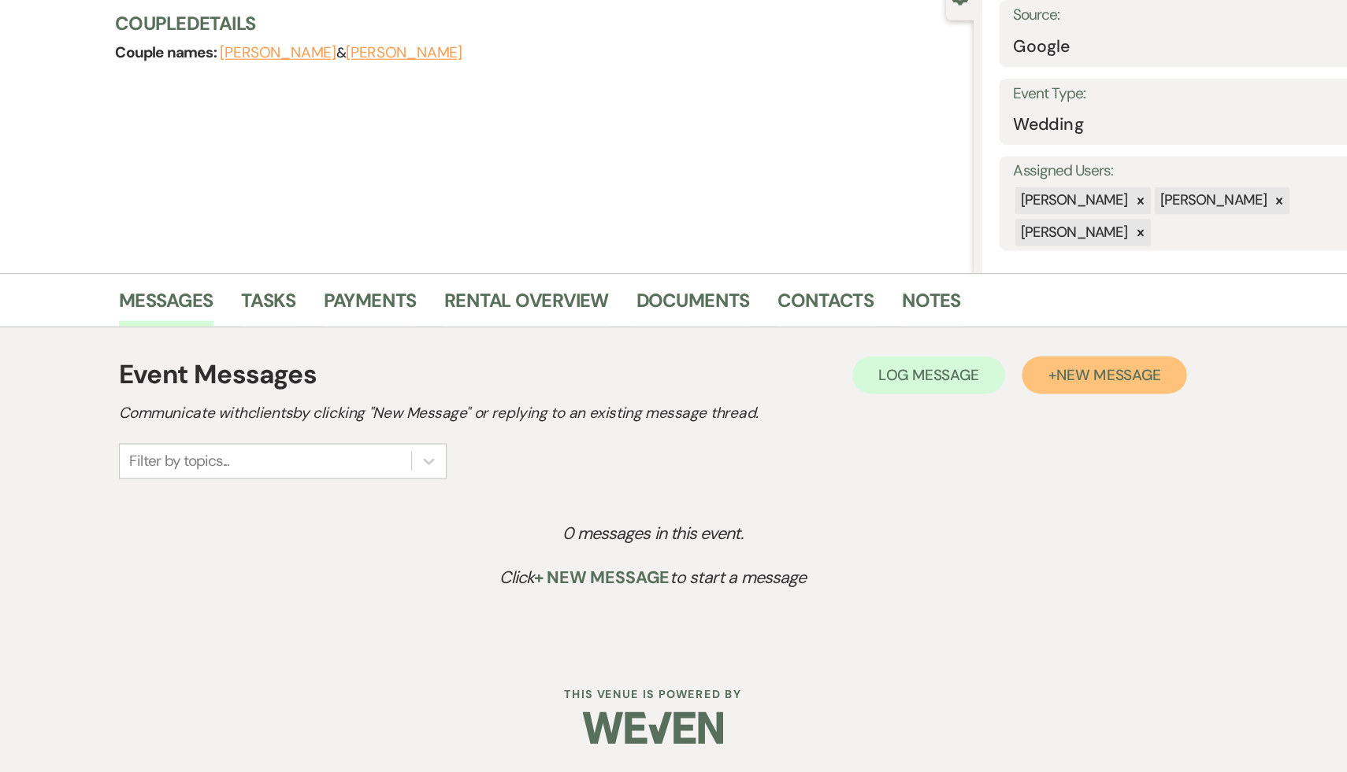
click at [1087, 438] on span "New Message" at bounding box center [1056, 438] width 87 height 17
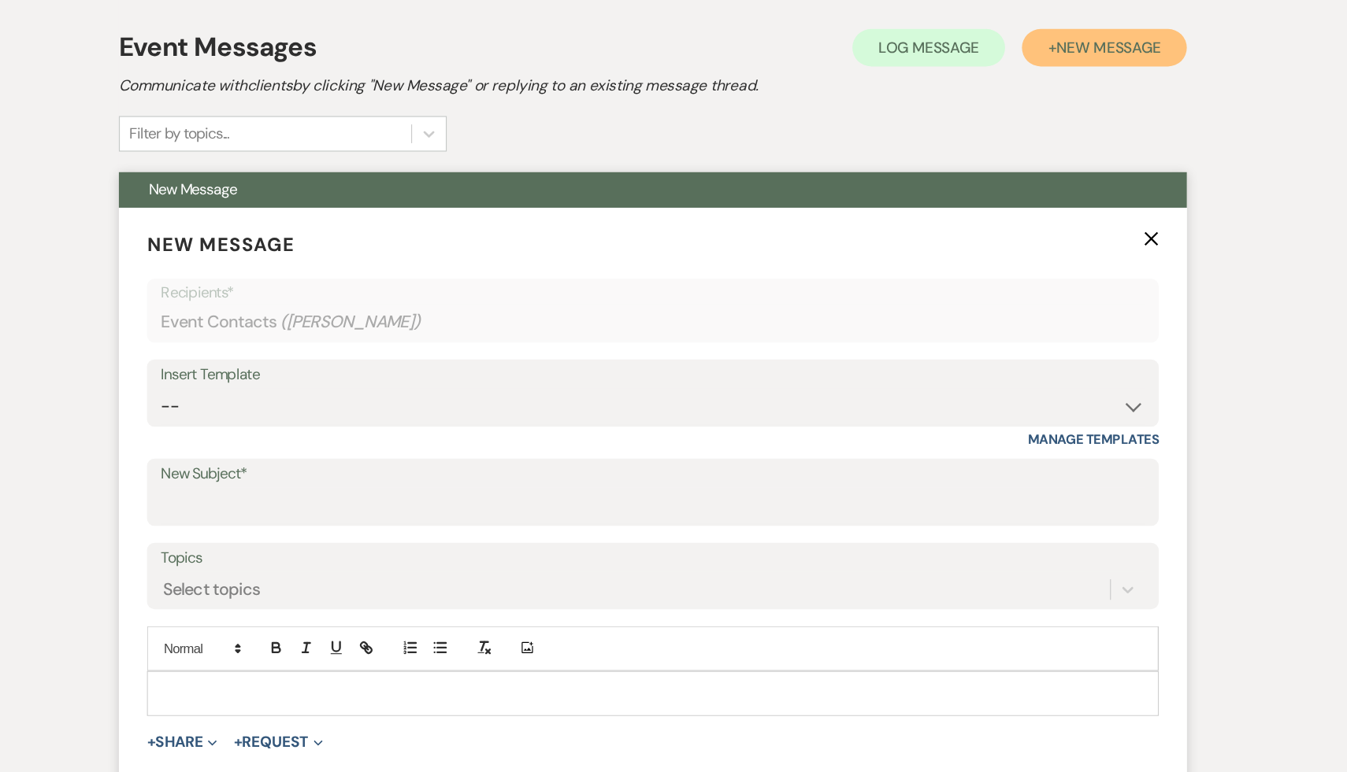
scroll to position [339, 0]
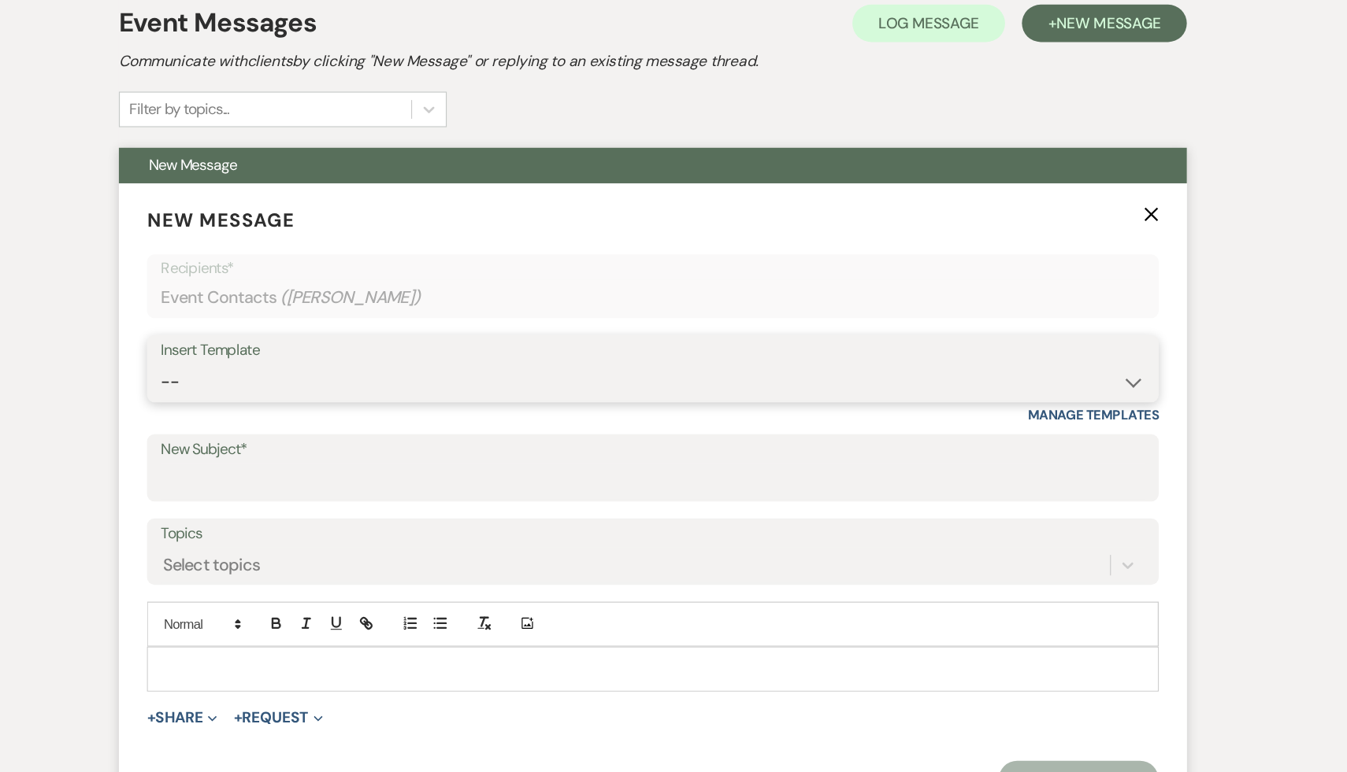
click at [1073, 443] on select "-- Weven Planning Portal Introduction (Booked Events) Initial Inquiry Response …" at bounding box center [673, 444] width 827 height 31
select select "566"
click at [260, 429] on select "-- Weven Planning Portal Introduction (Booked Events) Initial Inquiry Response …" at bounding box center [673, 444] width 827 height 31
type input "Thank you for your interest in The Ruins at [GEOGRAPHIC_DATA]!"
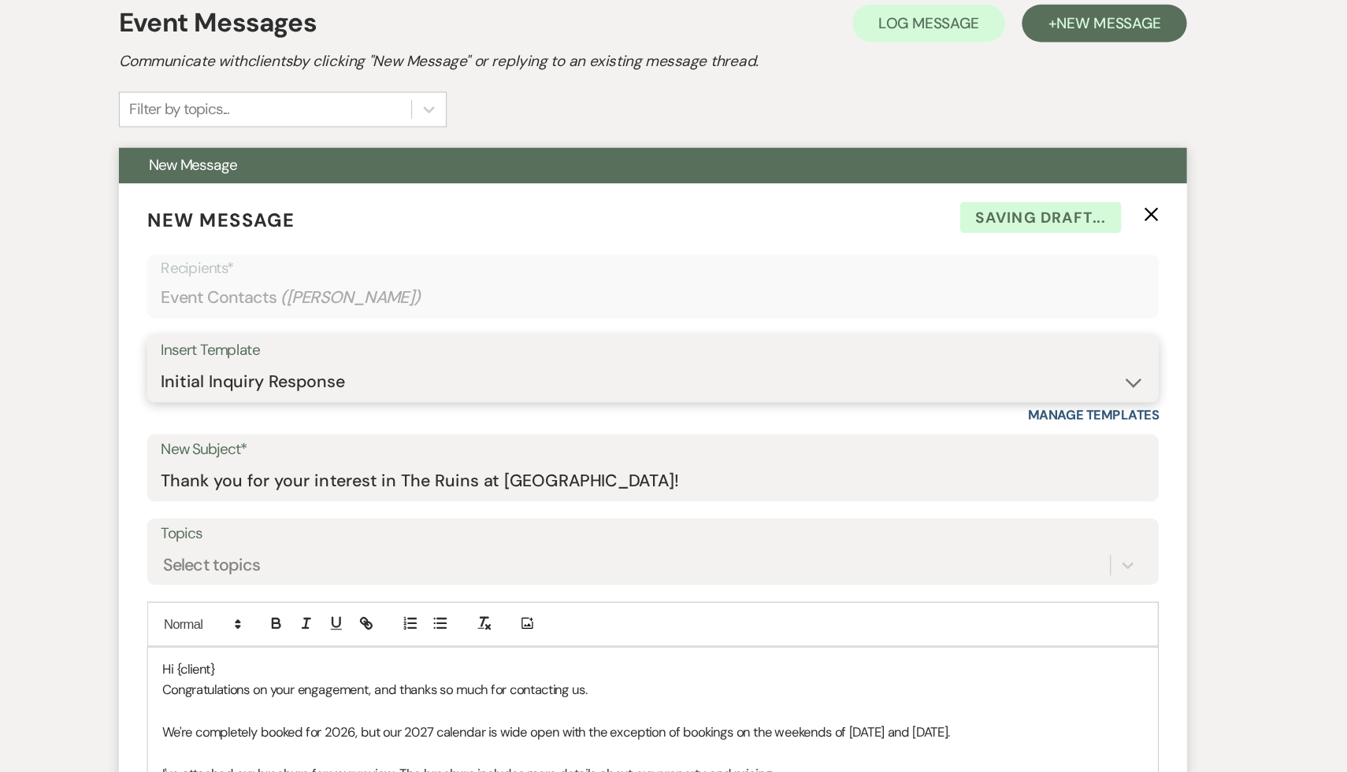
scroll to position [340, 0]
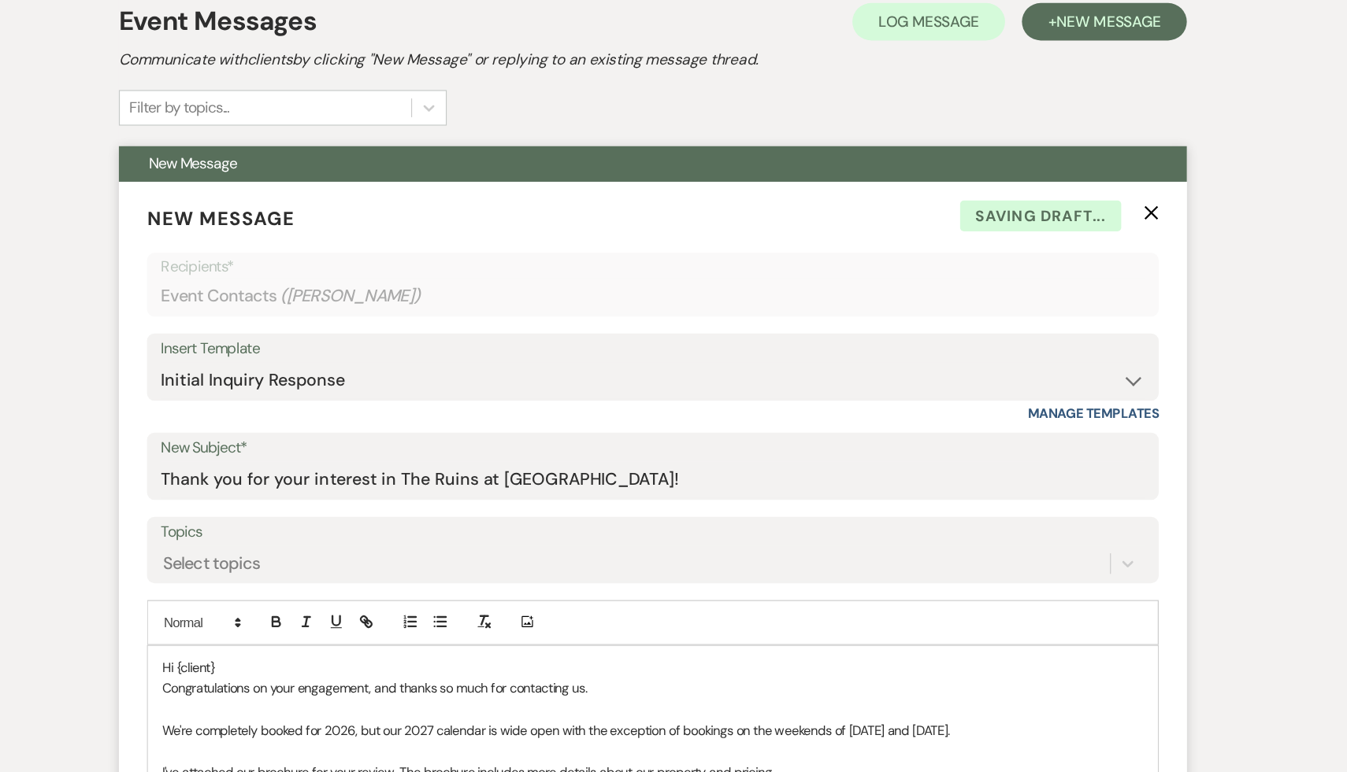
click at [328, 680] on p "Hi {client}" at bounding box center [673, 684] width 825 height 17
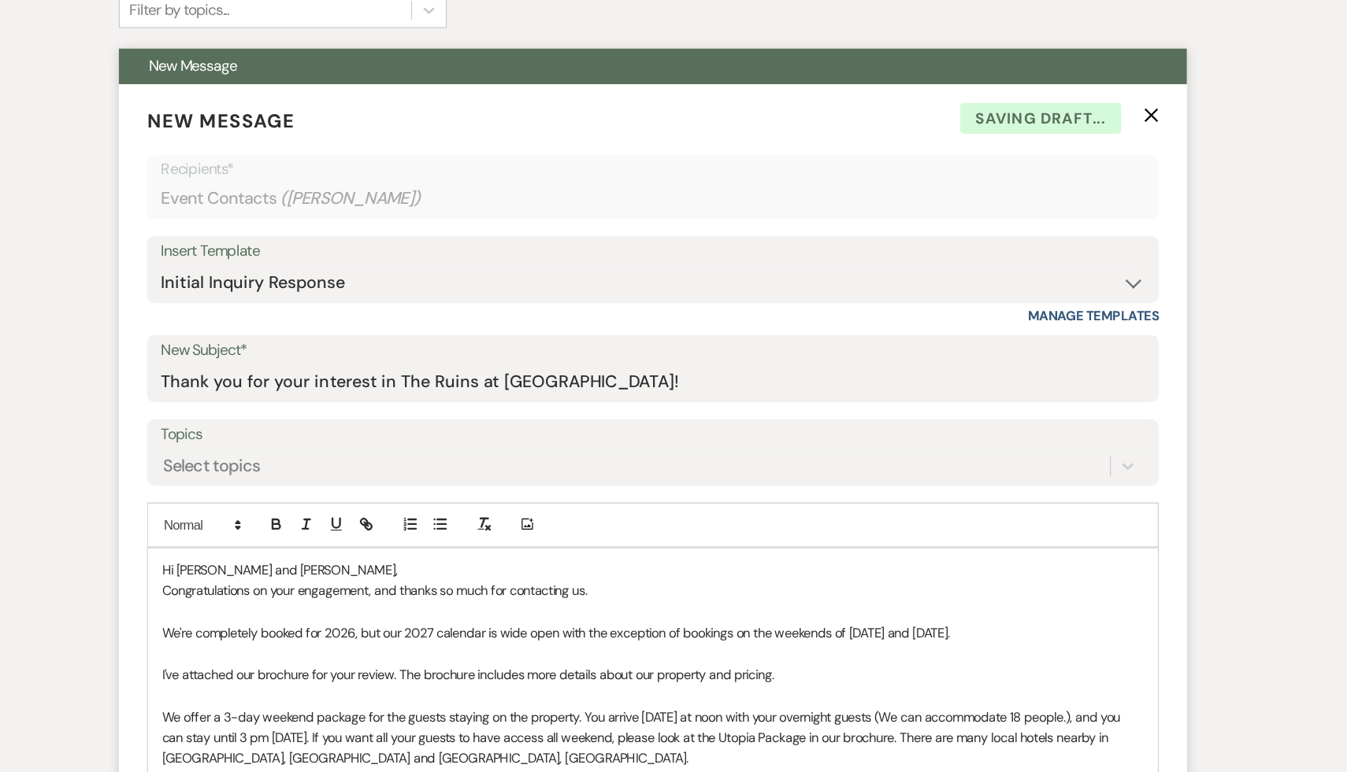
scroll to position [443, 0]
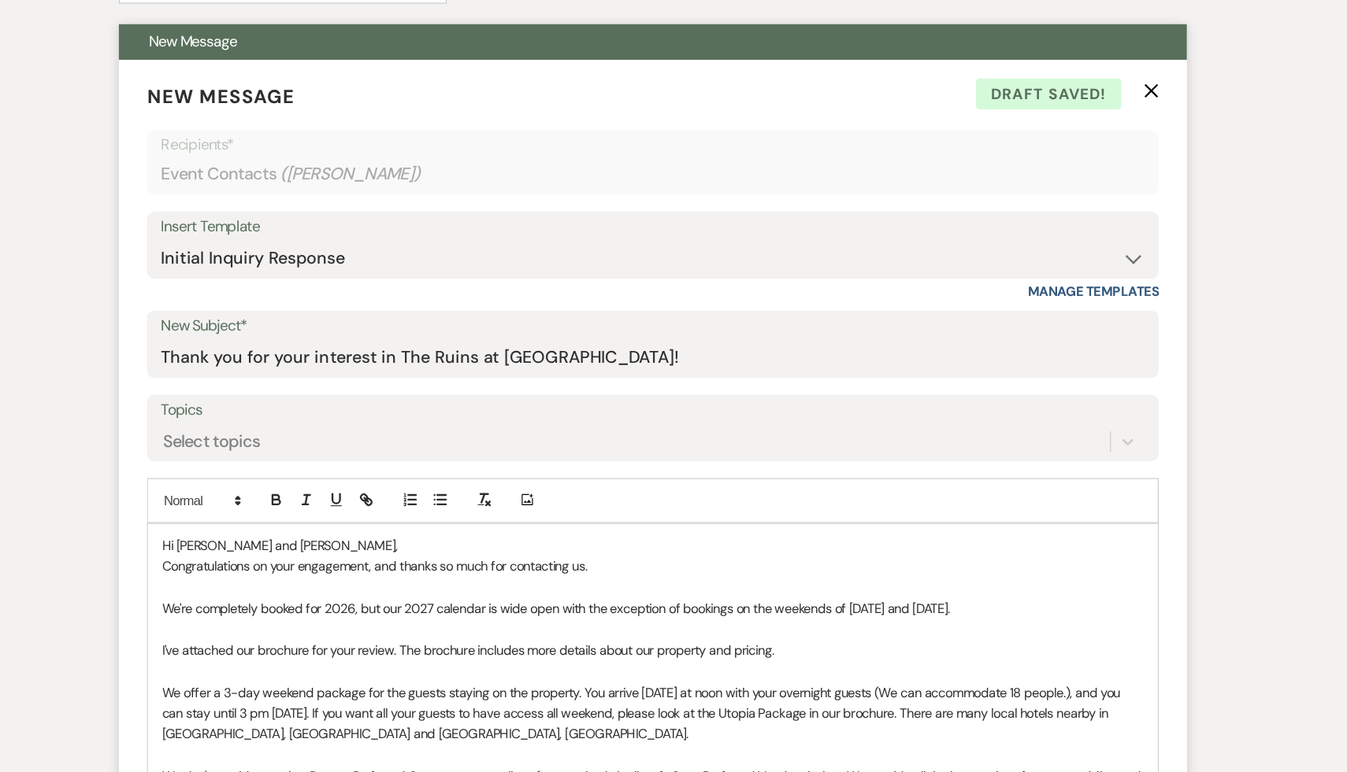
click at [274, 632] on p "We're completely booked for 2026, but our 2027 calendar is wide open with the e…" at bounding box center [673, 634] width 825 height 17
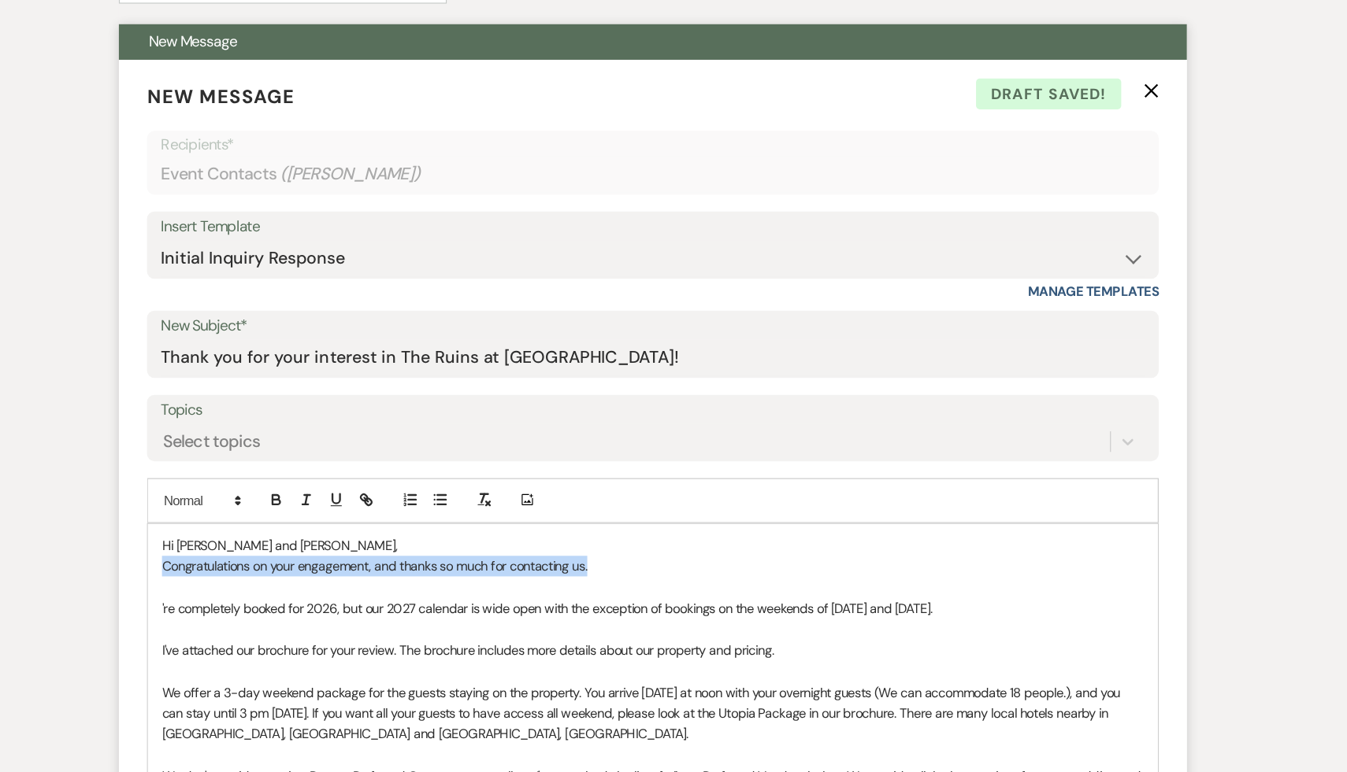
drag, startPoint x: 669, startPoint y: 600, endPoint x: 248, endPoint y: 592, distance: 420.6
click at [249, 592] on div "Hi Tugba and Craig, Congratulations on your engagement, and thanks so much for …" at bounding box center [673, 776] width 849 height 424
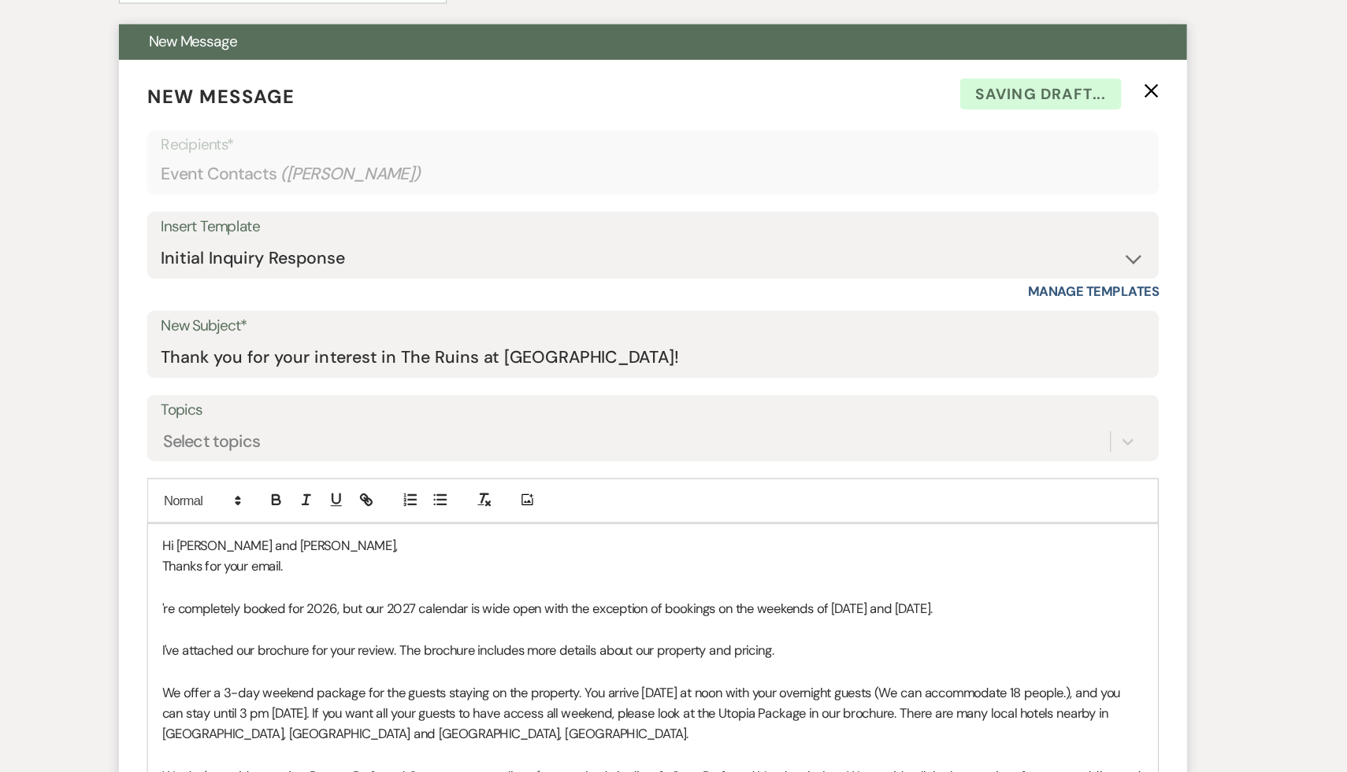
click at [260, 635] on div "Hi Tugba and Craig, Thanks for your email. 're completely booked for 2026, but …" at bounding box center [673, 776] width 849 height 424
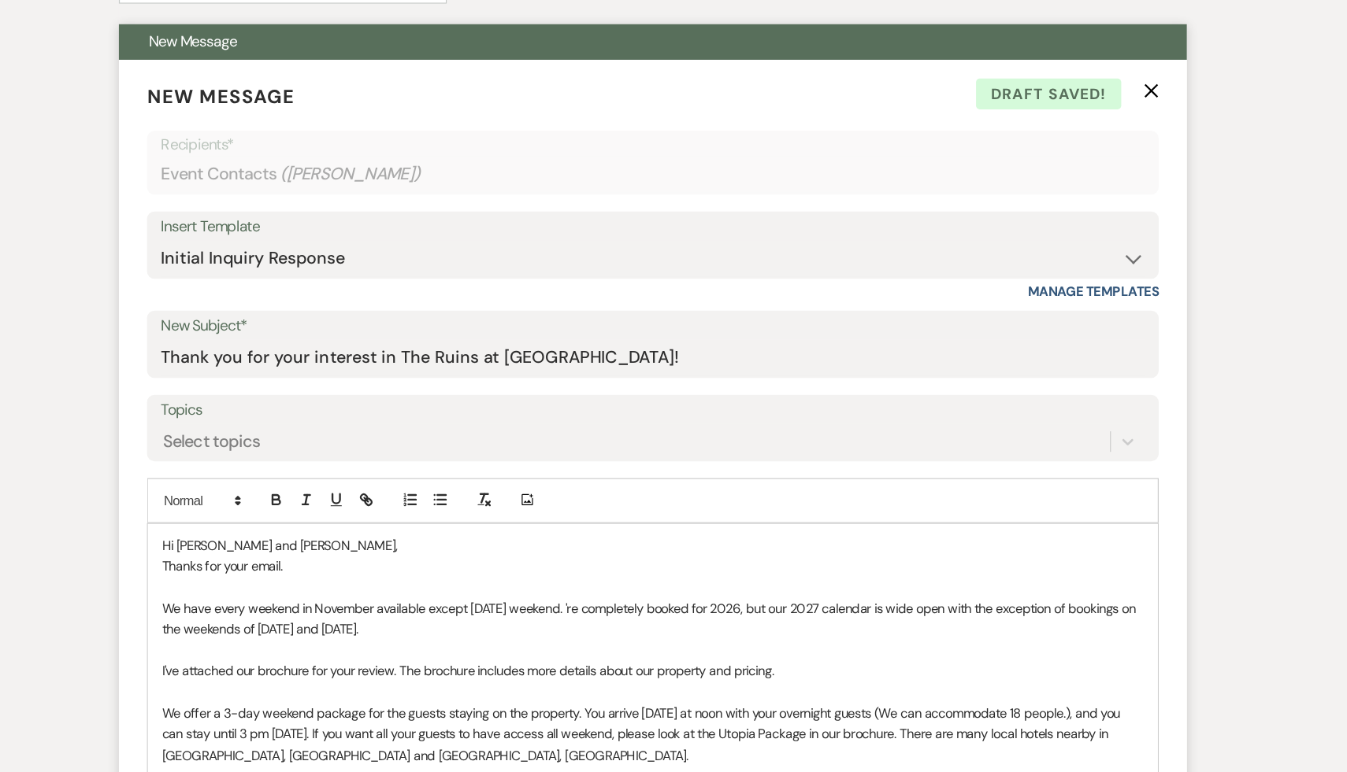
drag, startPoint x: 622, startPoint y: 632, endPoint x: 627, endPoint y: 650, distance: 18.7
click at [627, 650] on p "We have every weekend in November available except Thanksgiving weekend. 're co…" at bounding box center [673, 643] width 825 height 35
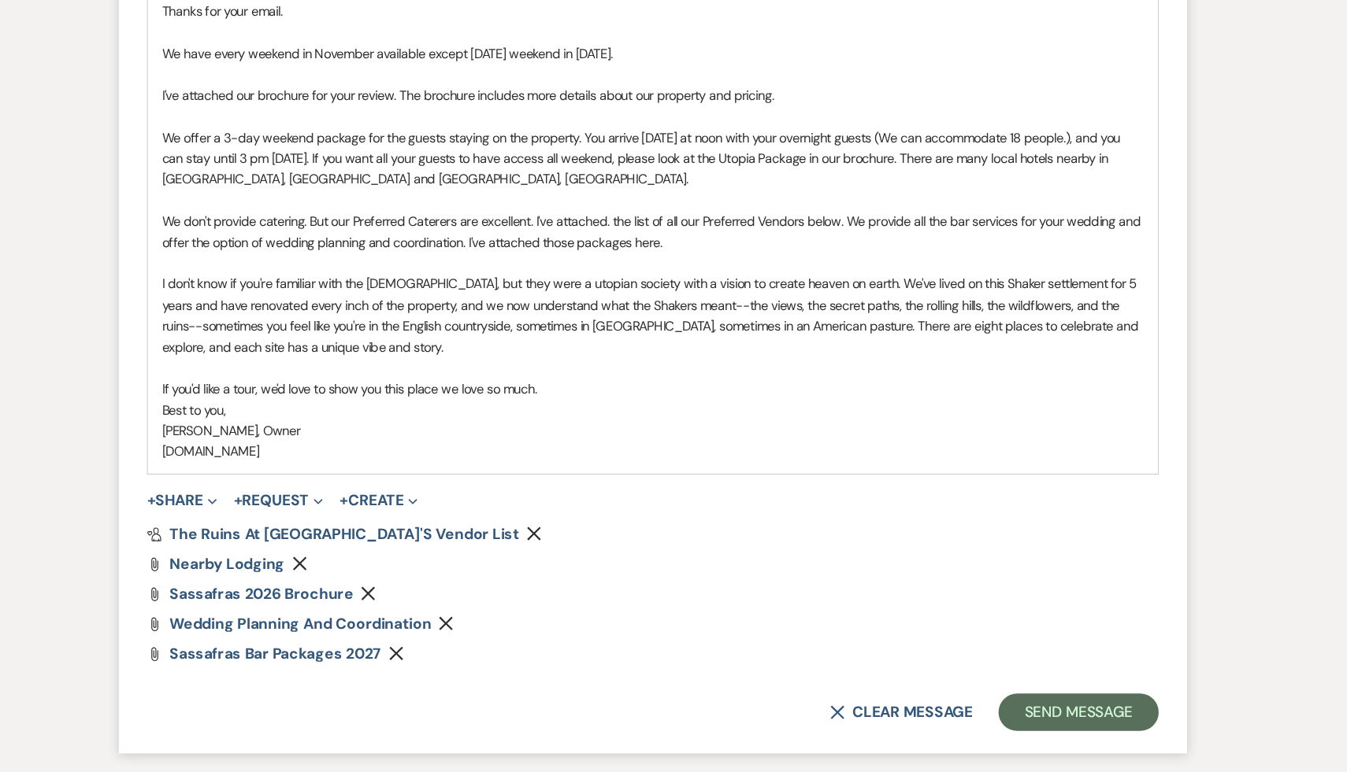
scroll to position [959, 0]
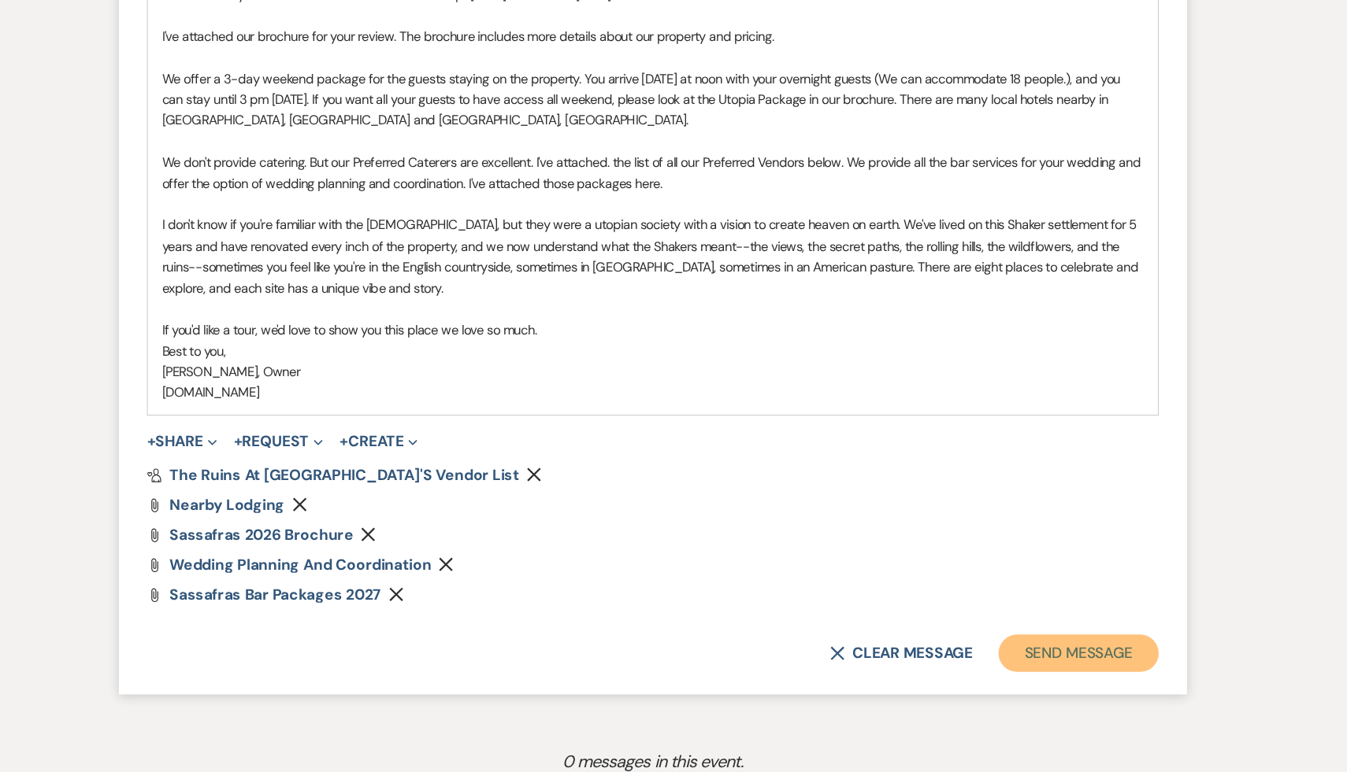
click at [1035, 674] on button "Send Message" at bounding box center [1031, 672] width 135 height 31
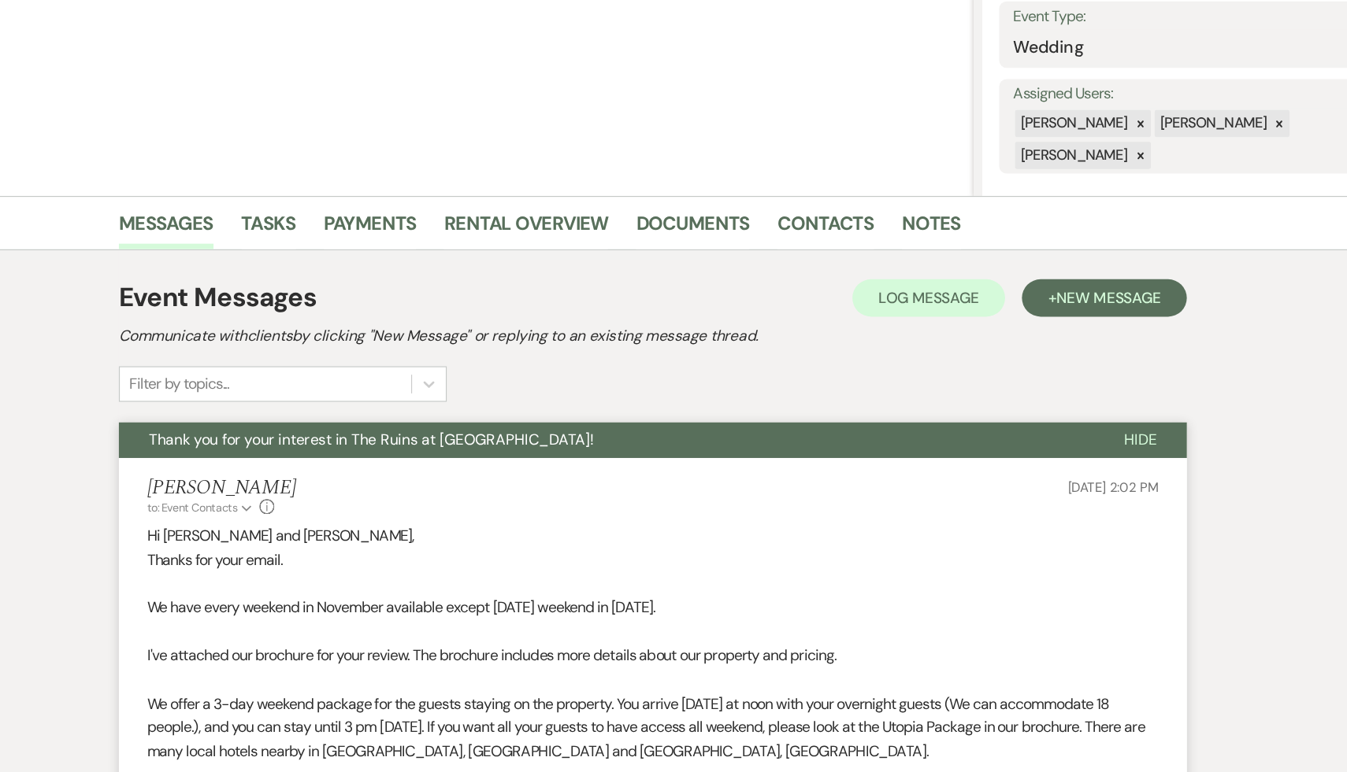
scroll to position [0, 0]
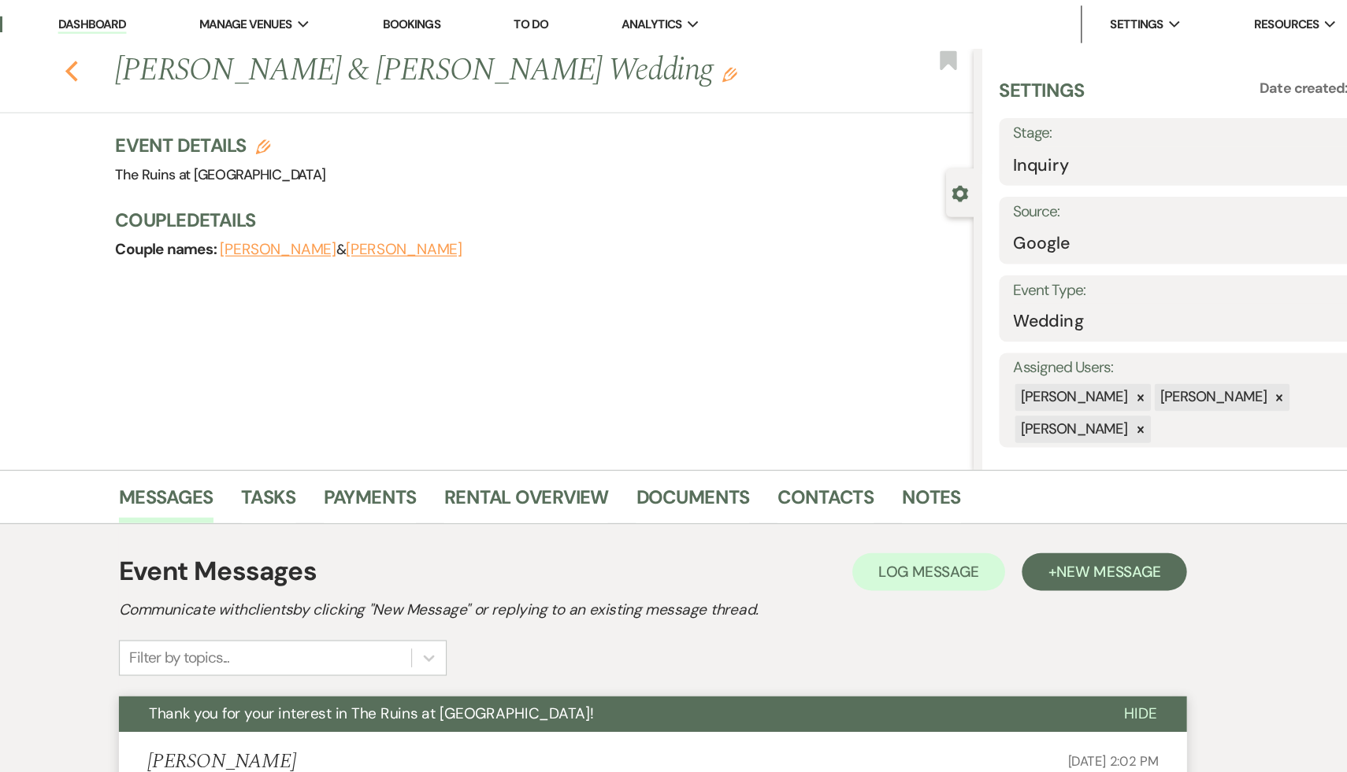
click at [181, 54] on icon "Previous" at bounding box center [185, 59] width 12 height 19
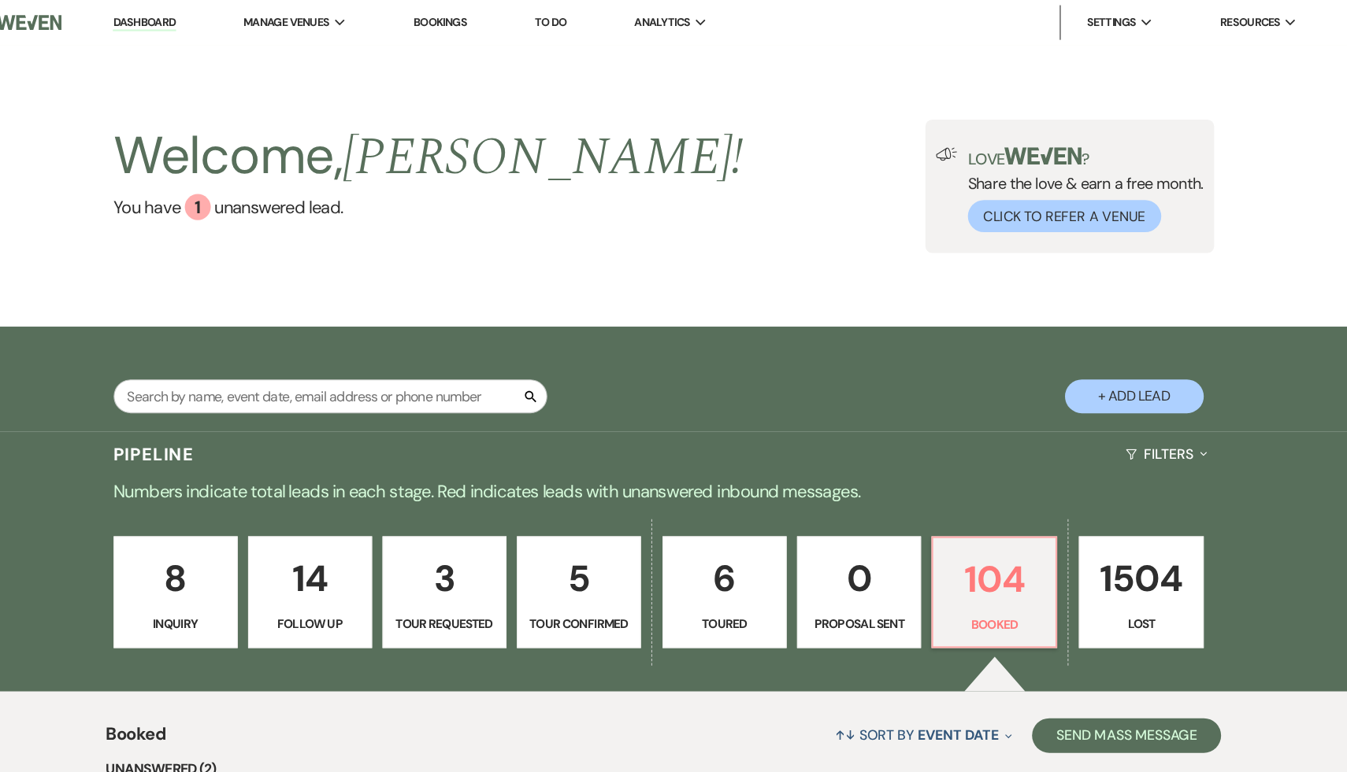
click at [223, 533] on p "8" at bounding box center [230, 525] width 92 height 53
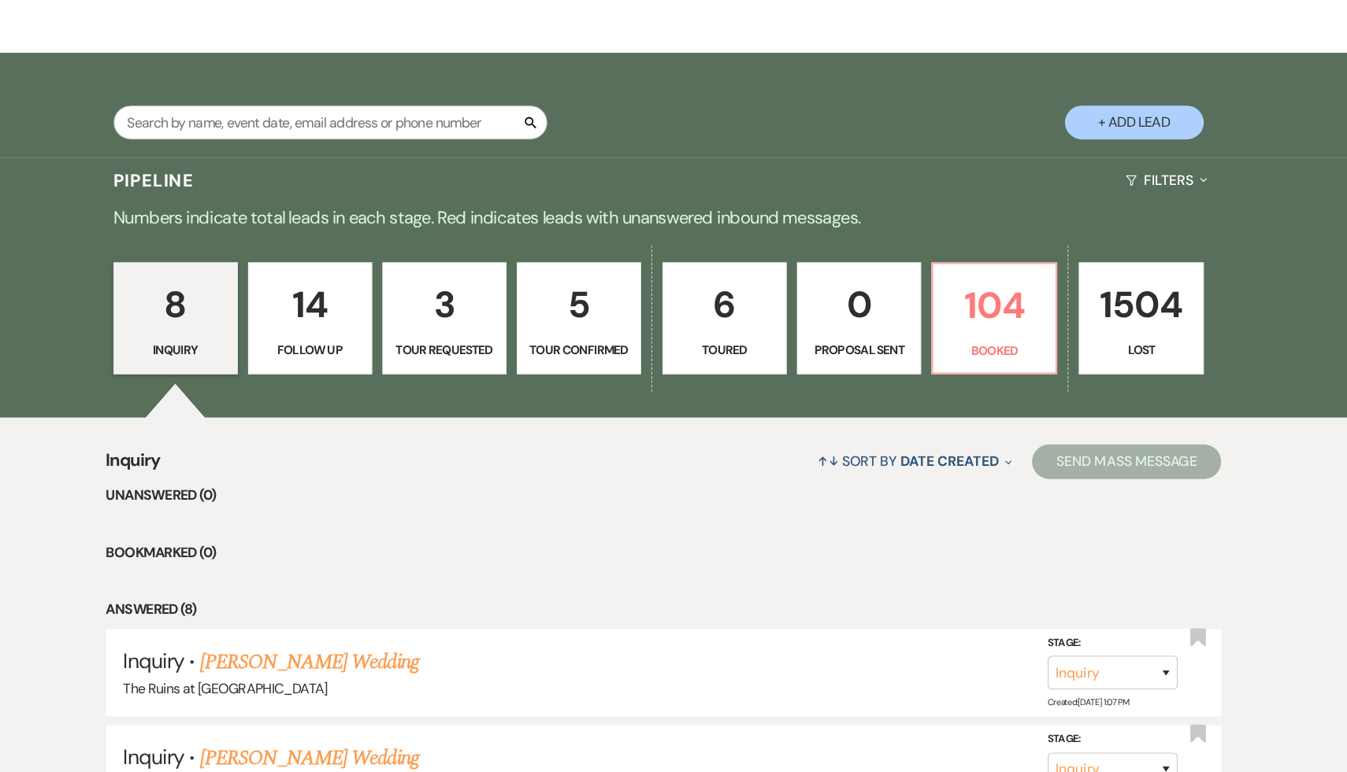
scroll to position [286, 0]
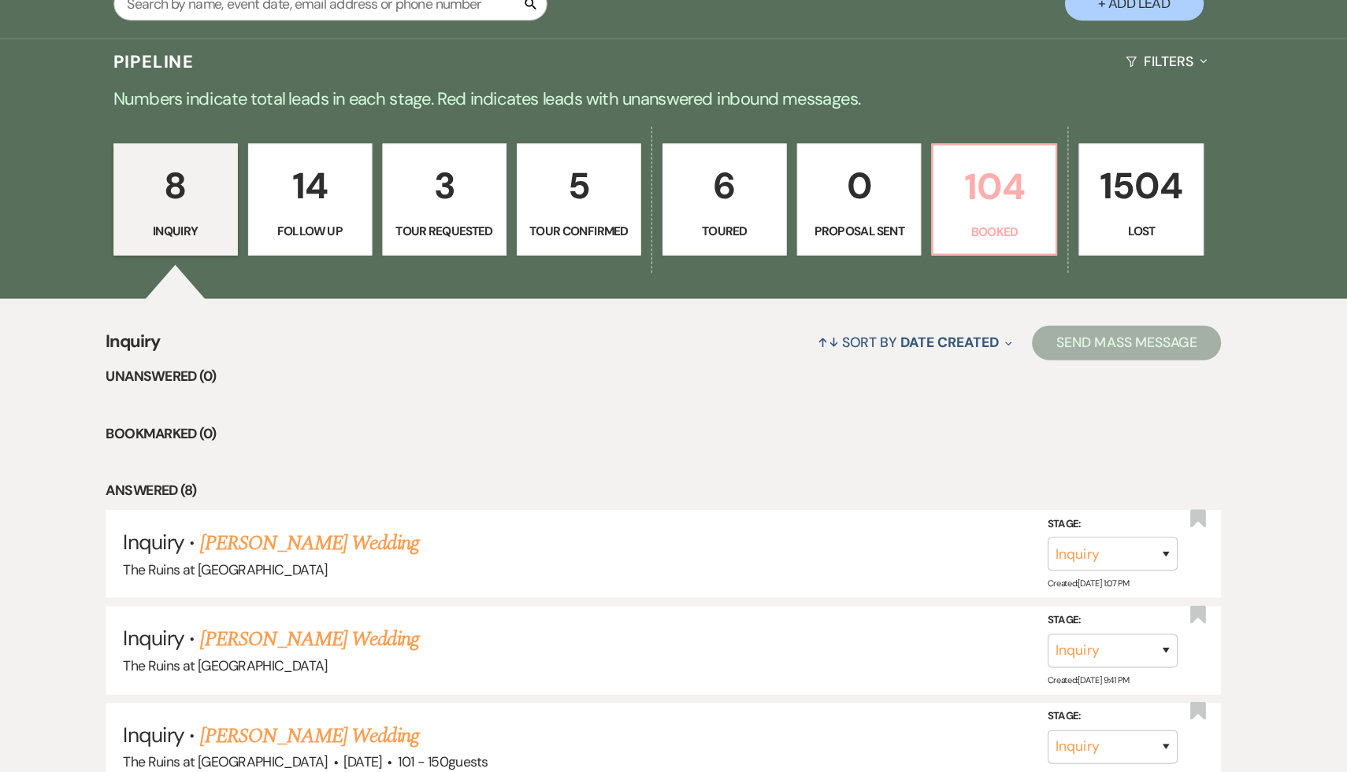
click at [965, 253] on p "104" at bounding box center [974, 240] width 92 height 53
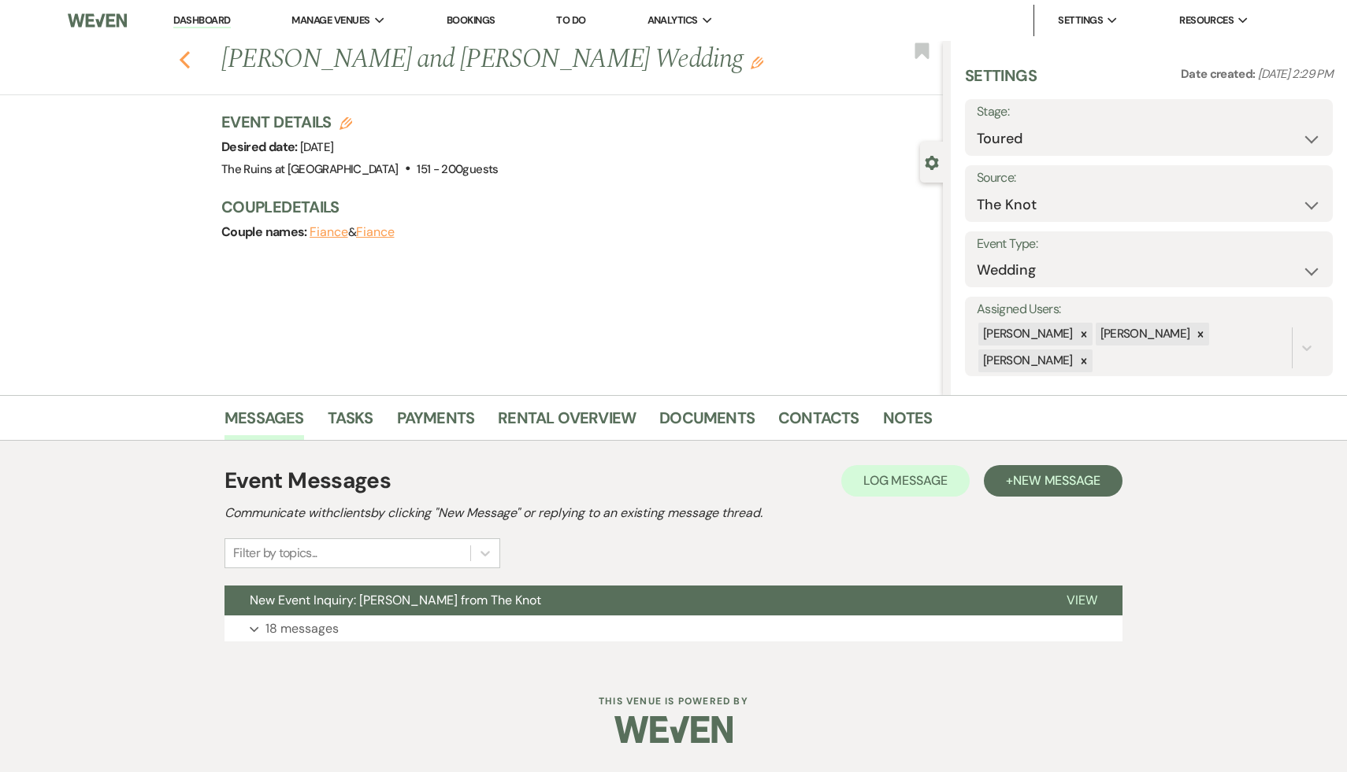
click at [181, 50] on icon "Previous" at bounding box center [185, 59] width 12 height 19
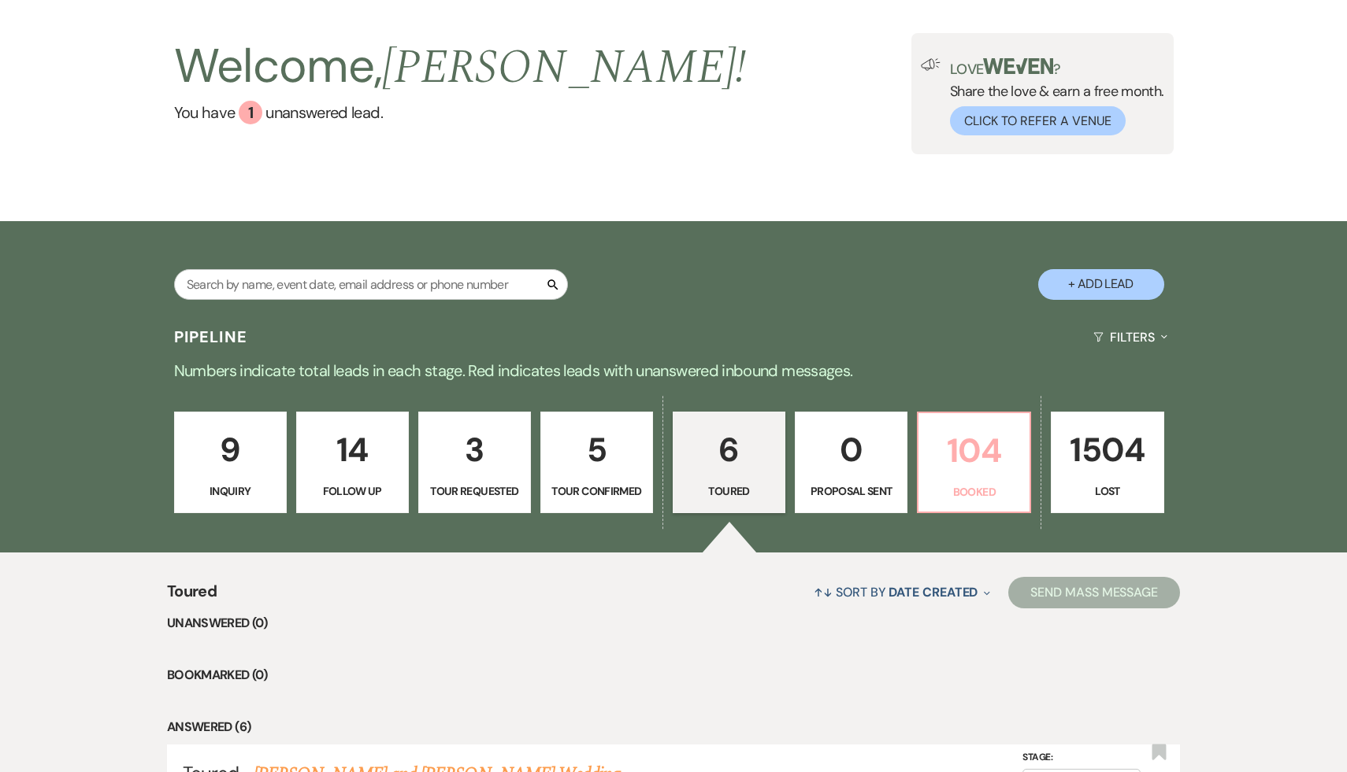
click at [982, 454] on p "104" at bounding box center [974, 450] width 92 height 53
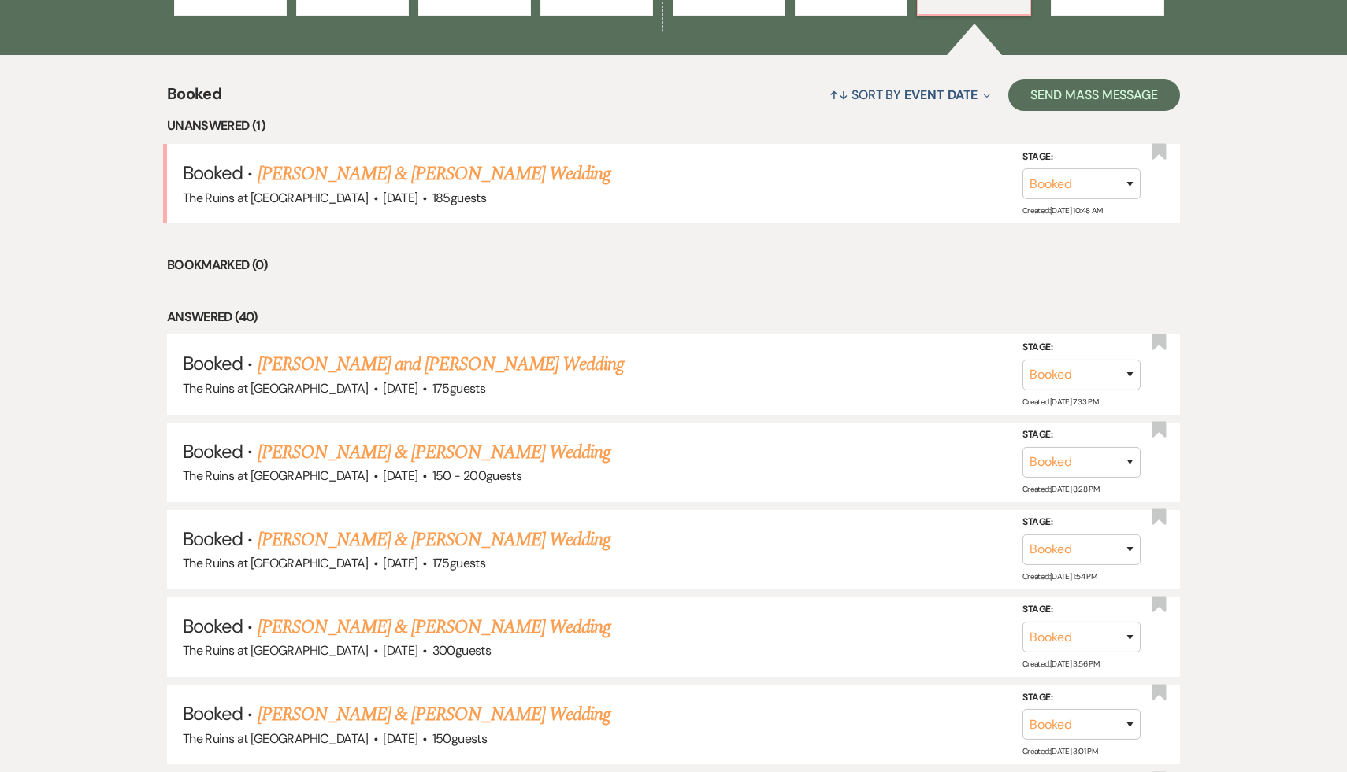
scroll to position [608, 0]
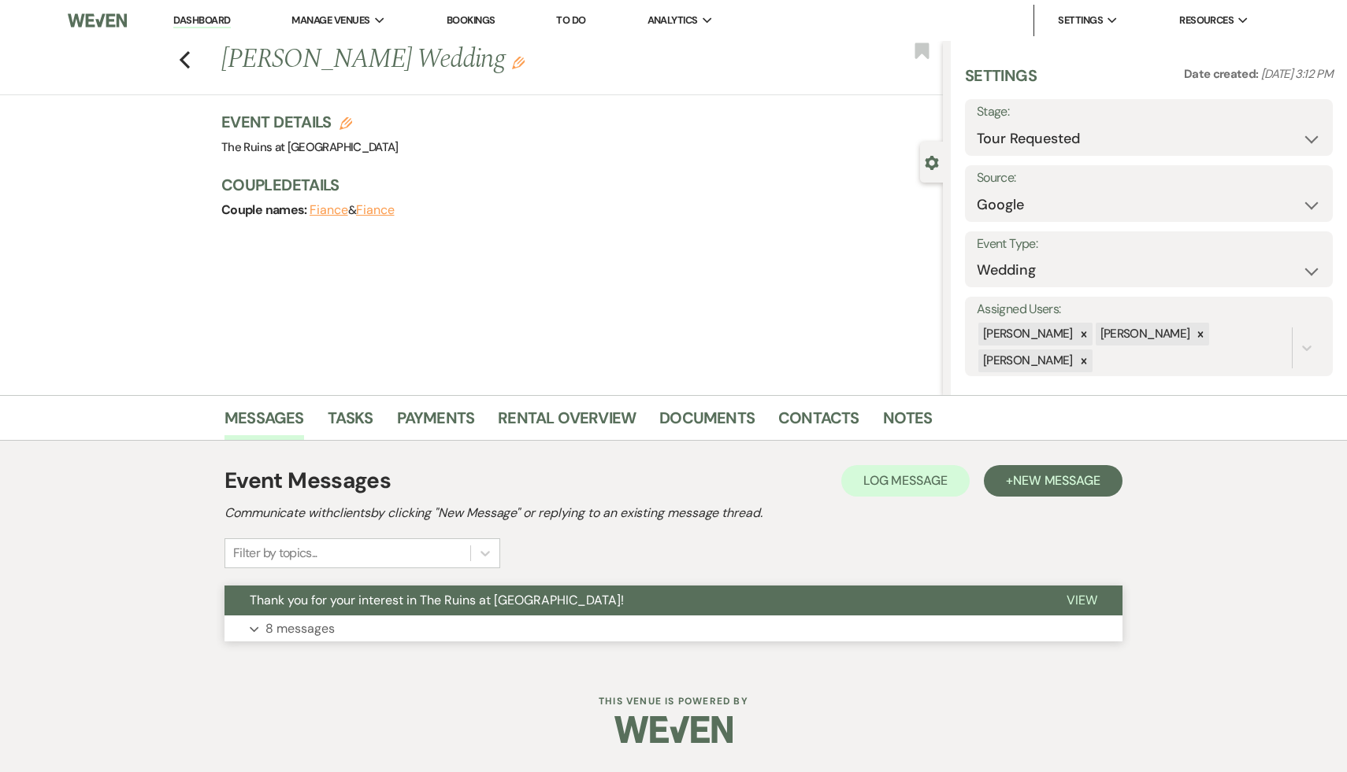
click at [469, 606] on span "Thank you for your interest in The Ruins at [GEOGRAPHIC_DATA]!" at bounding box center [437, 600] width 374 height 17
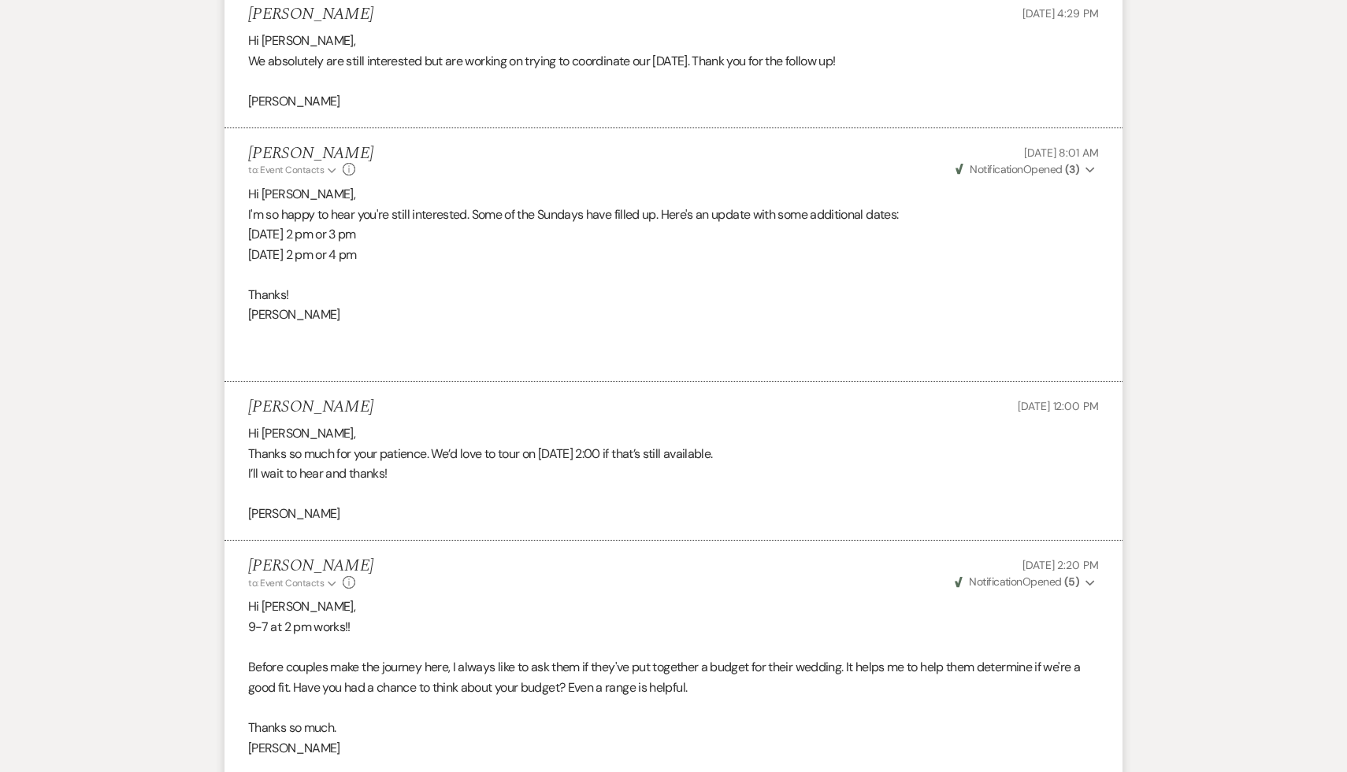
scroll to position [2236, 0]
